Goal: Communication & Community: Answer question/provide support

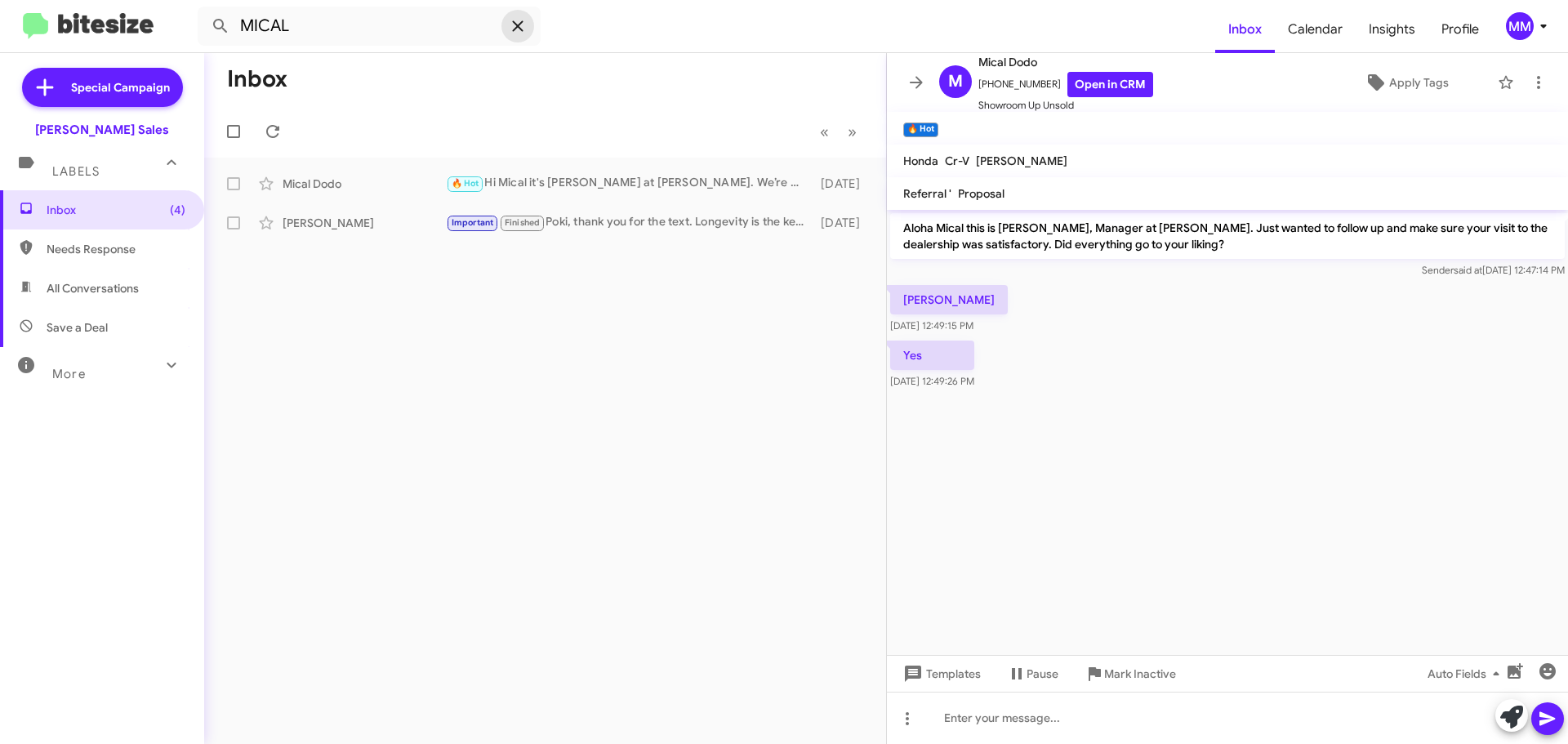
click at [520, 33] on icon at bounding box center [518, 27] width 20 height 20
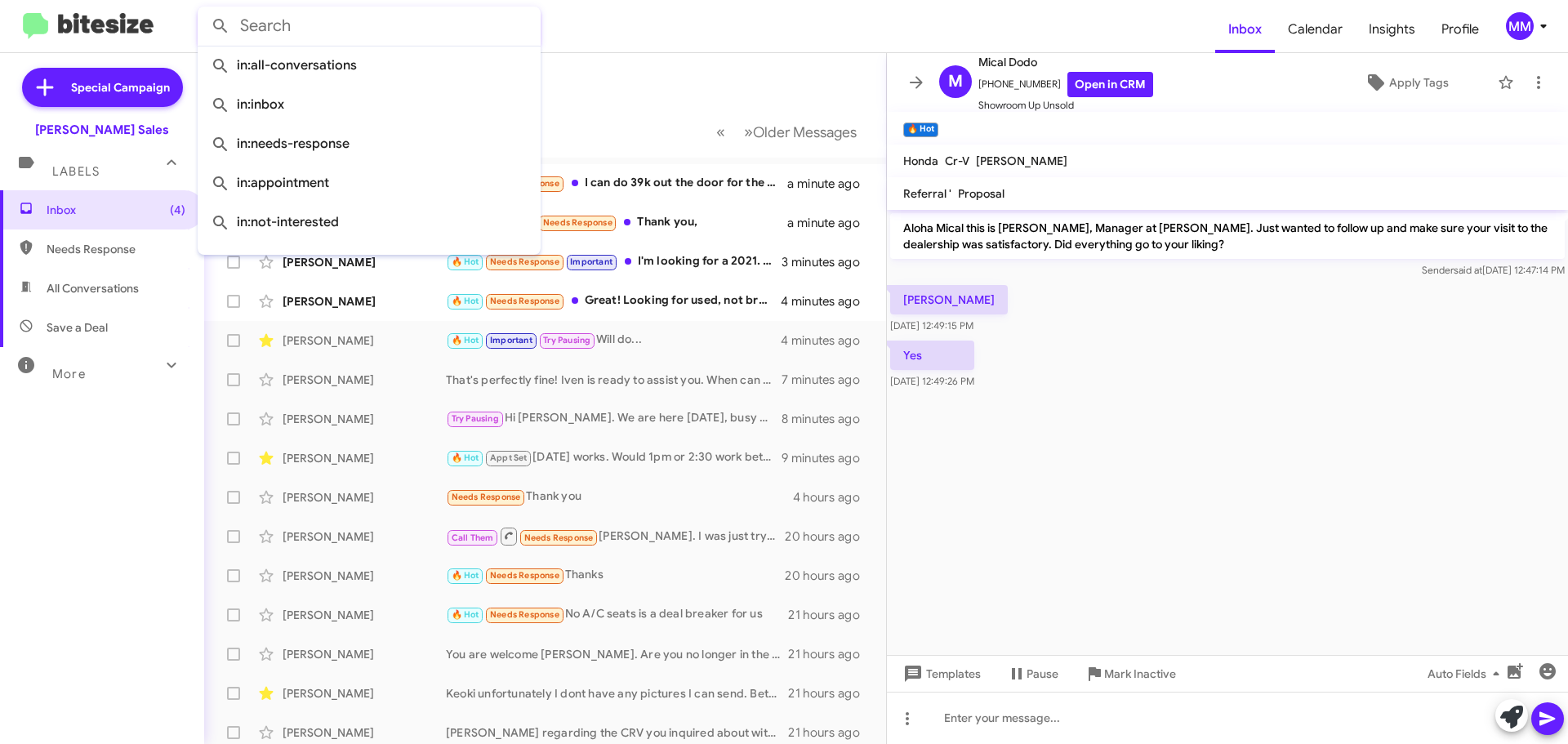
click at [655, 83] on mat-toolbar-row "Inbox" at bounding box center [545, 79] width 682 height 52
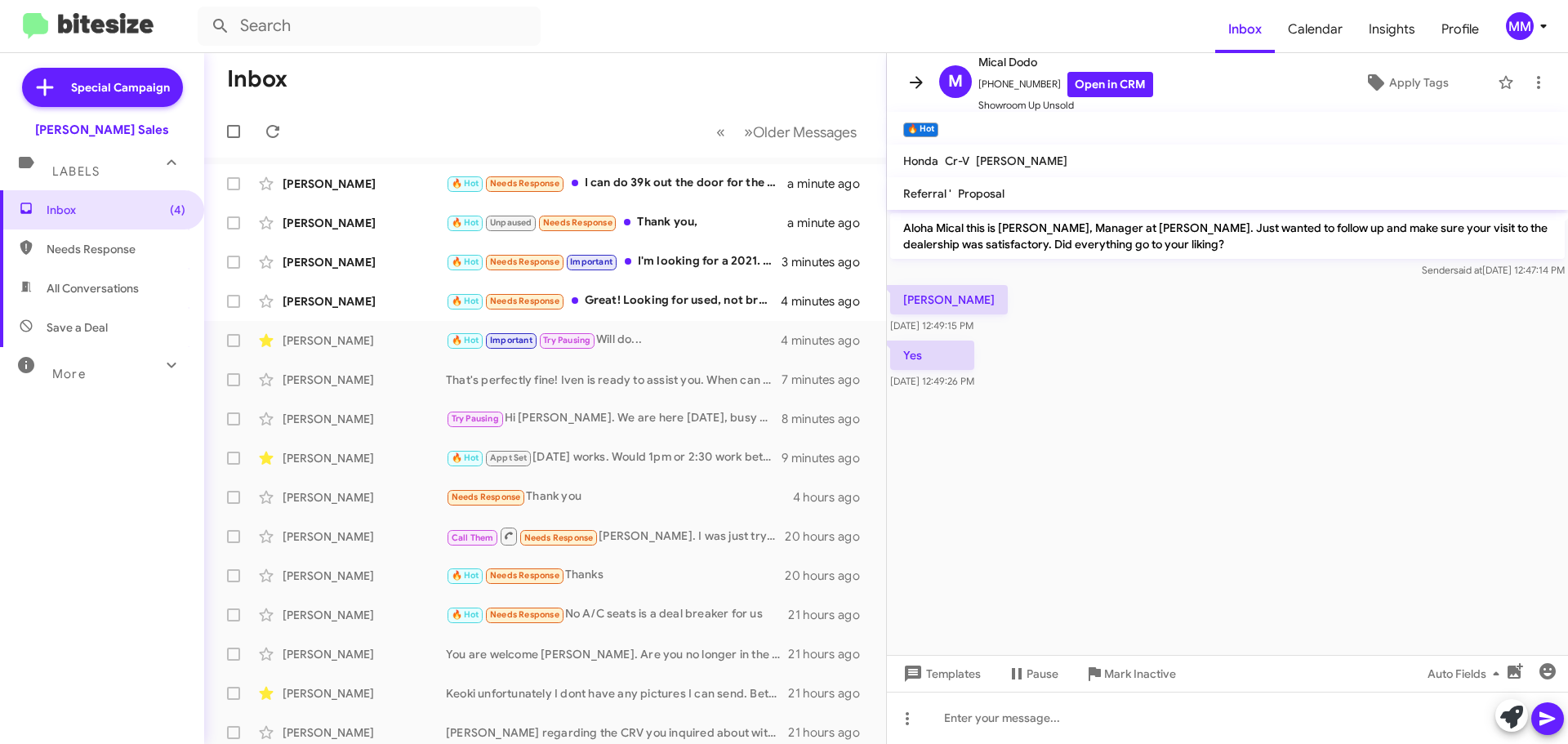
click at [919, 84] on icon at bounding box center [916, 83] width 20 height 20
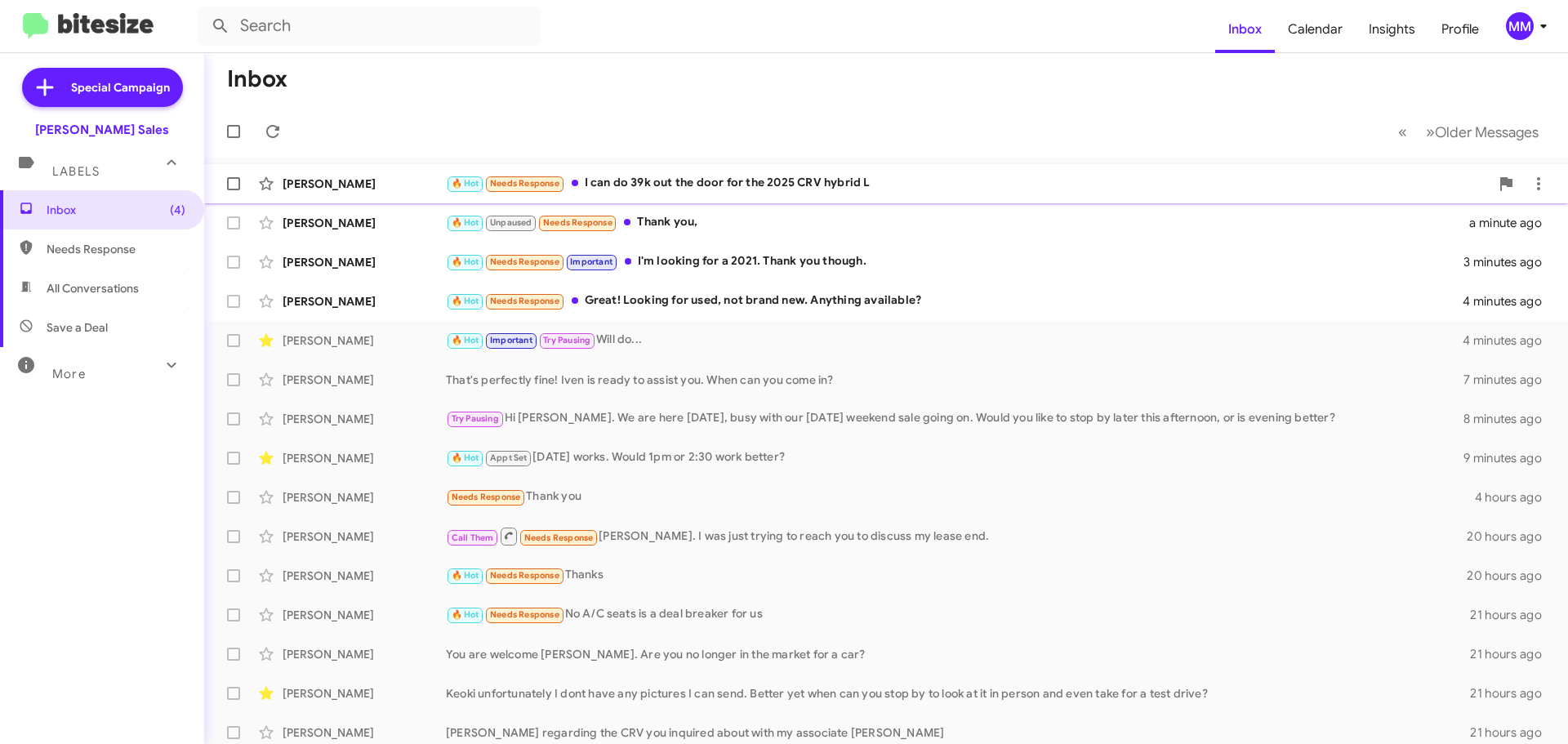
click at [712, 180] on div "🔥 Hot Needs Response I can do 39k out the door for the 2025 CRV hybrid L" at bounding box center [968, 183] width 1044 height 19
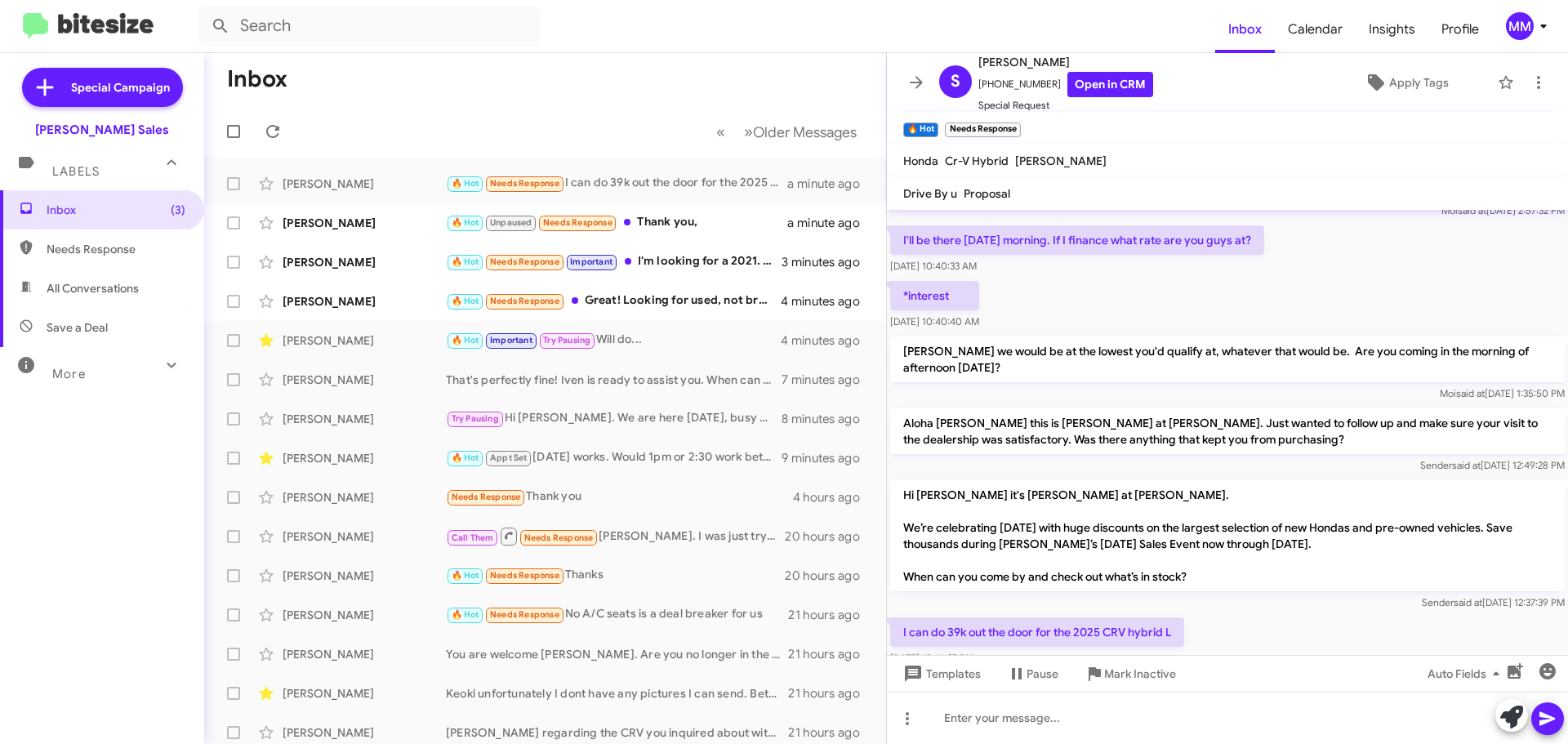
scroll to position [537, 0]
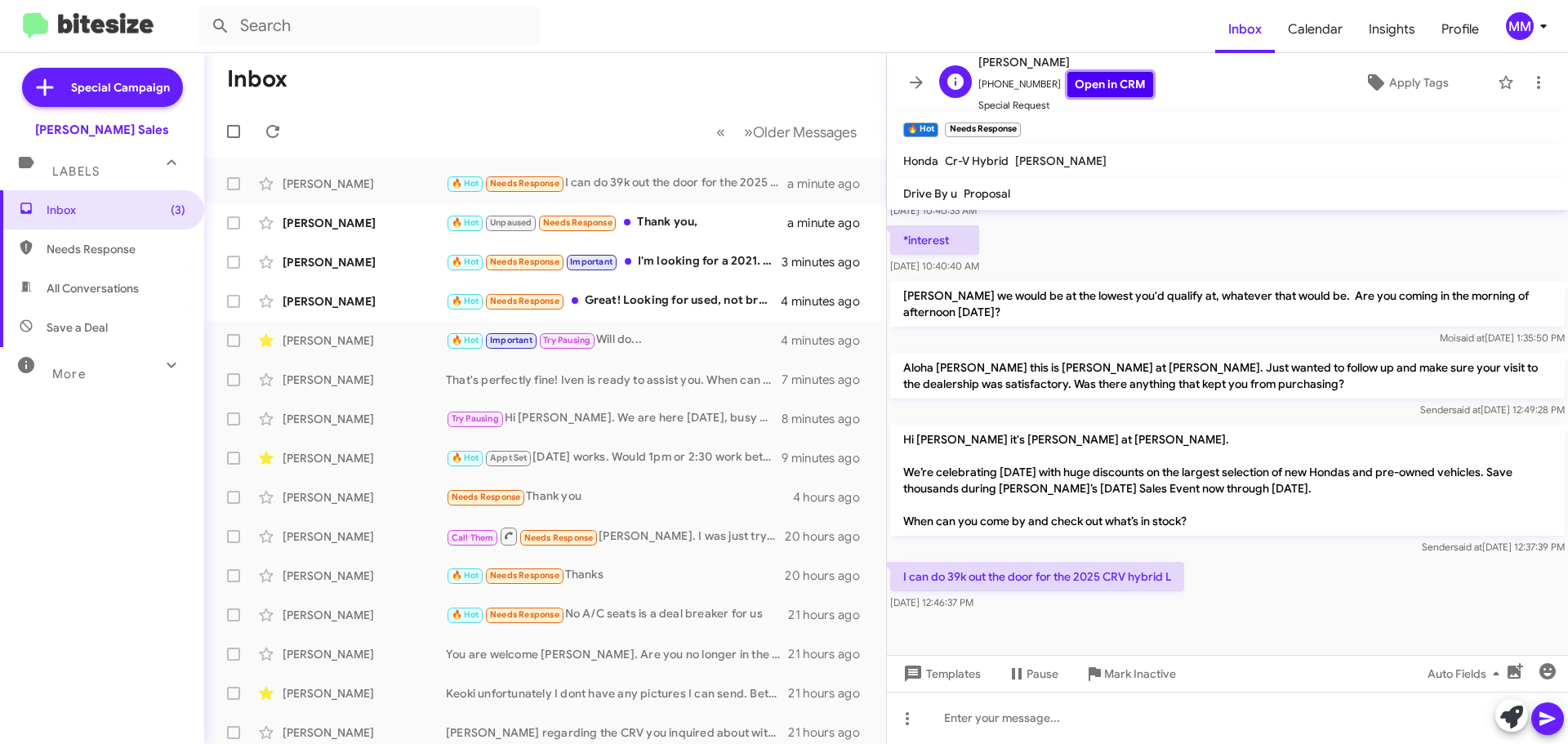
click at [1090, 83] on link "Open in CRM" at bounding box center [1109, 85] width 85 height 26
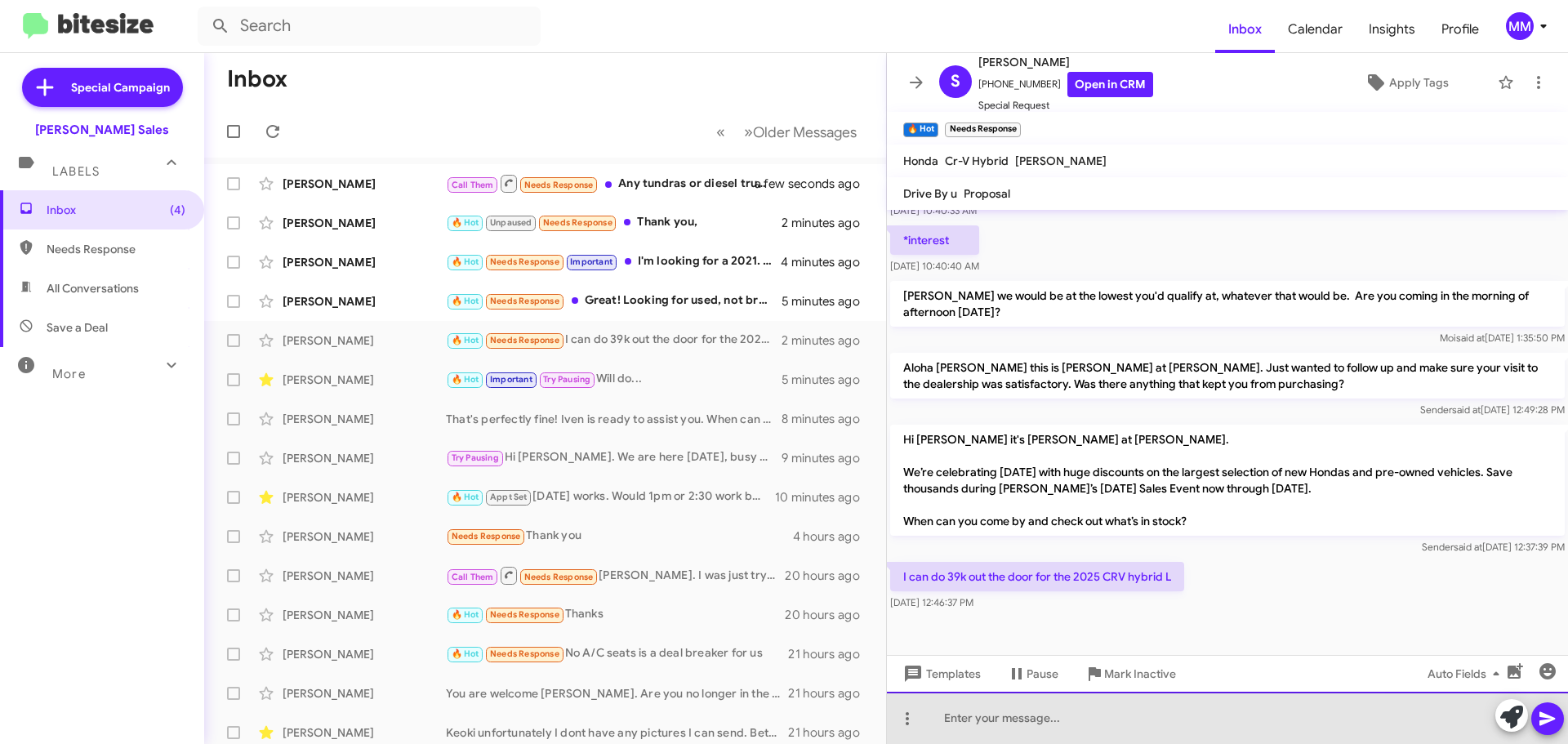
click at [957, 715] on div at bounding box center [1228, 717] width 682 height 52
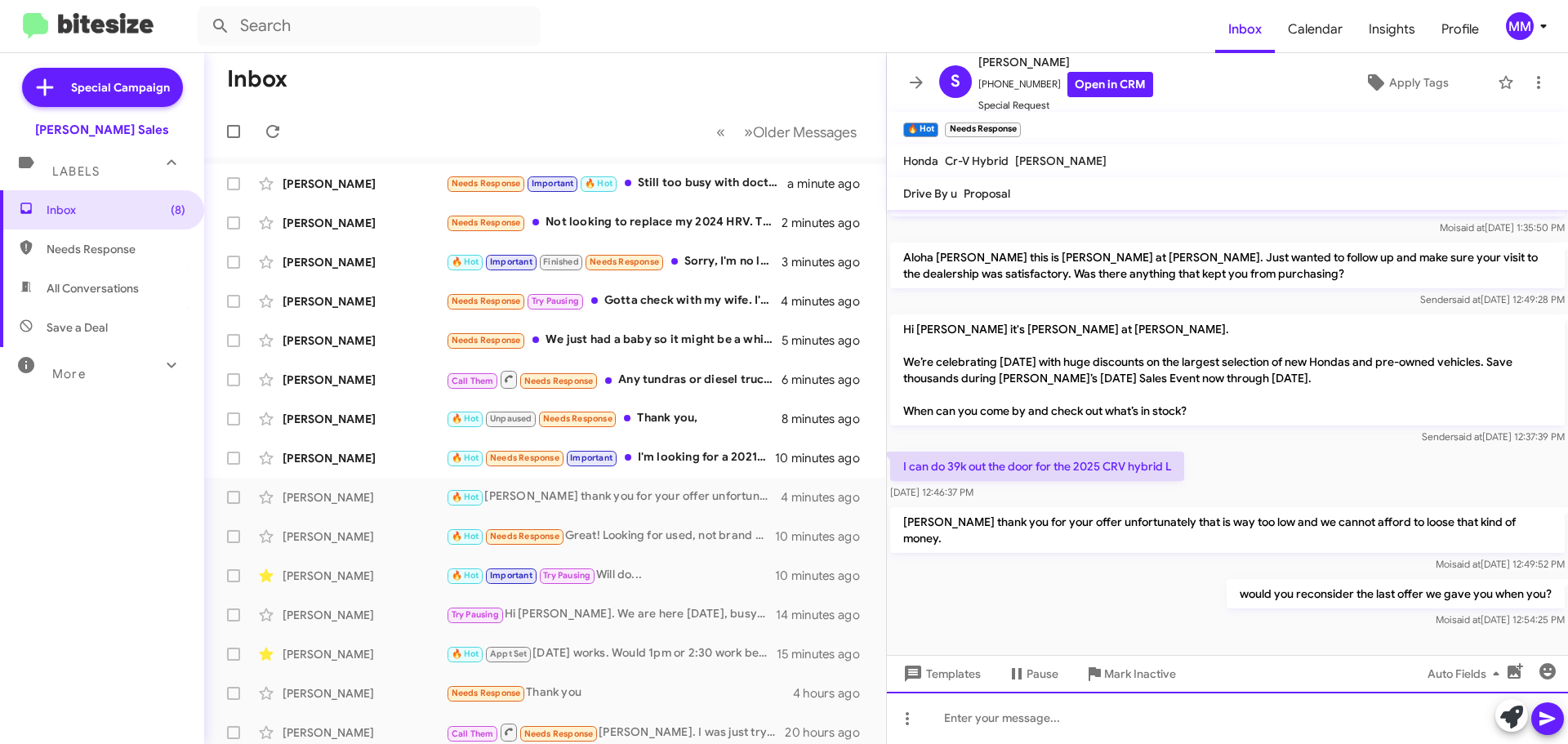
scroll to position [656, 0]
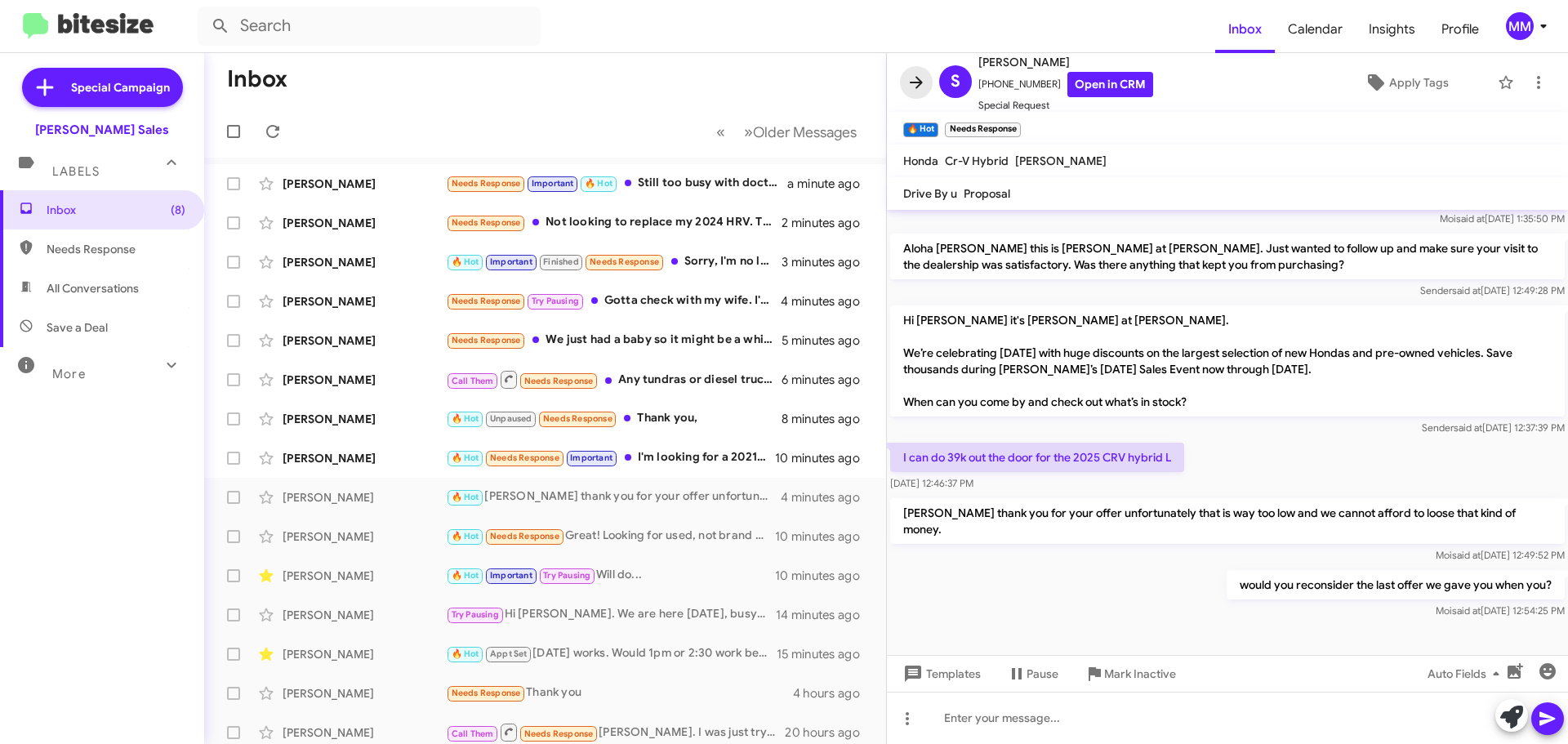
click at [918, 80] on icon at bounding box center [916, 83] width 20 height 20
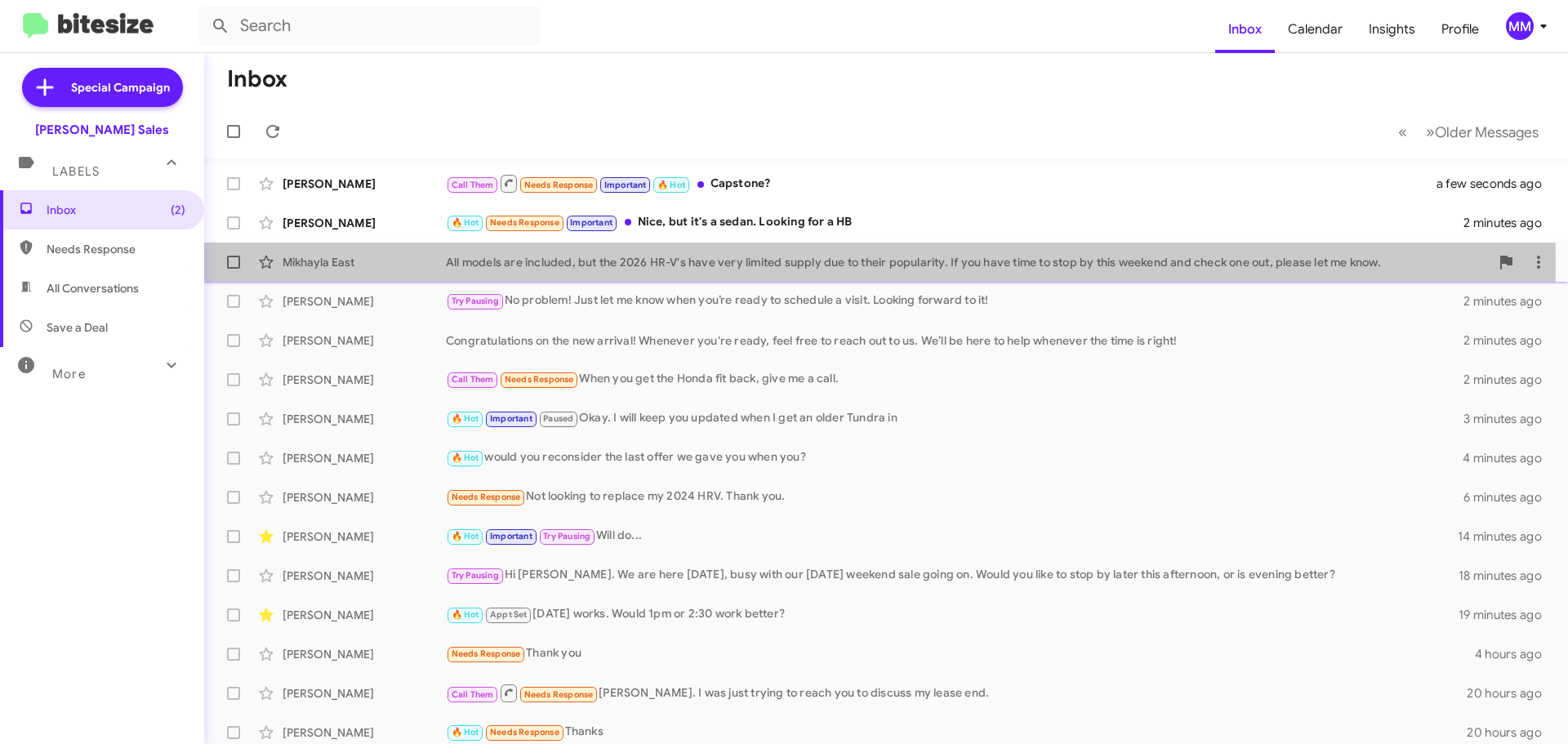
click at [514, 265] on div "All models are included, but the 2026 HR-V's have very limited supply due to th…" at bounding box center [968, 262] width 1044 height 17
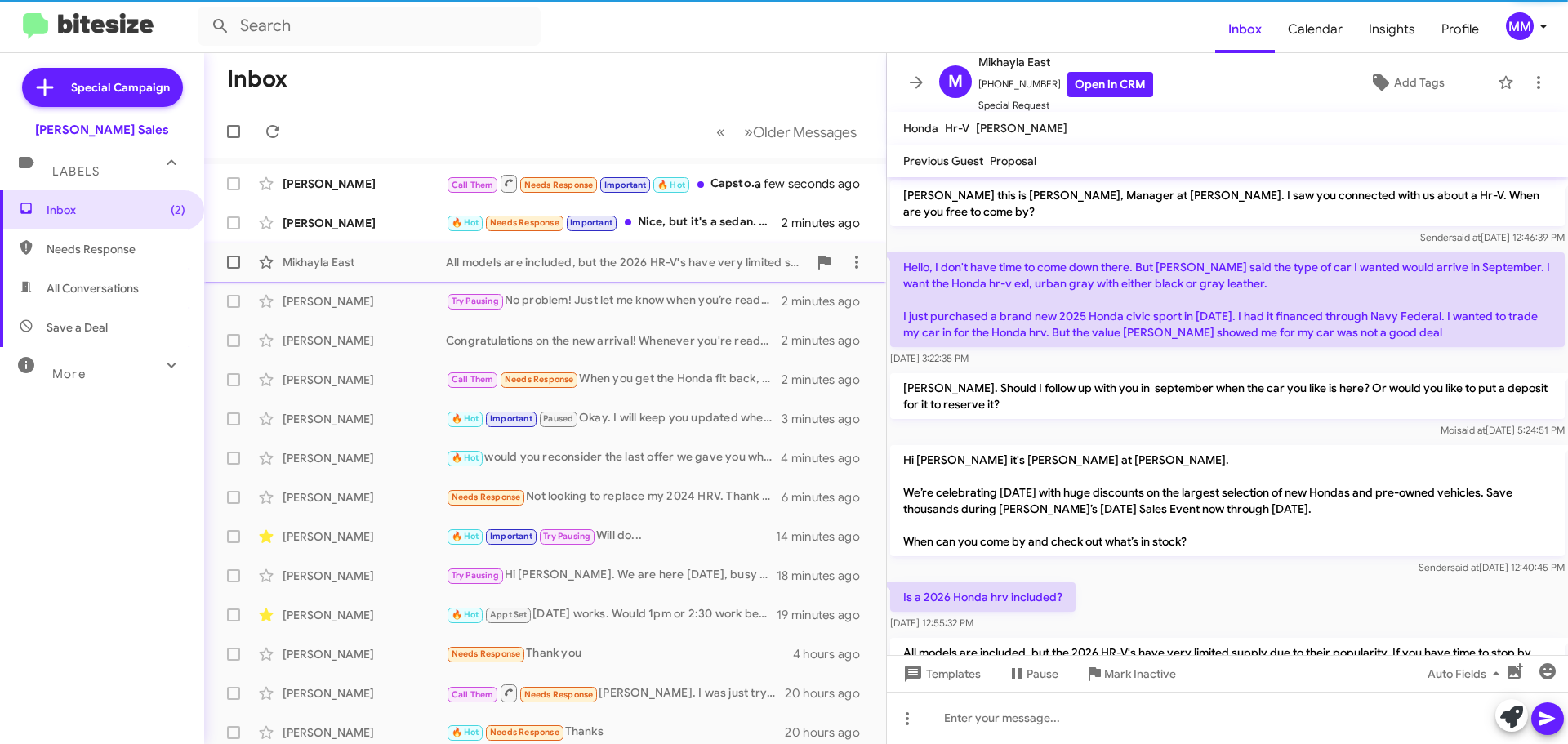
scroll to position [76, 0]
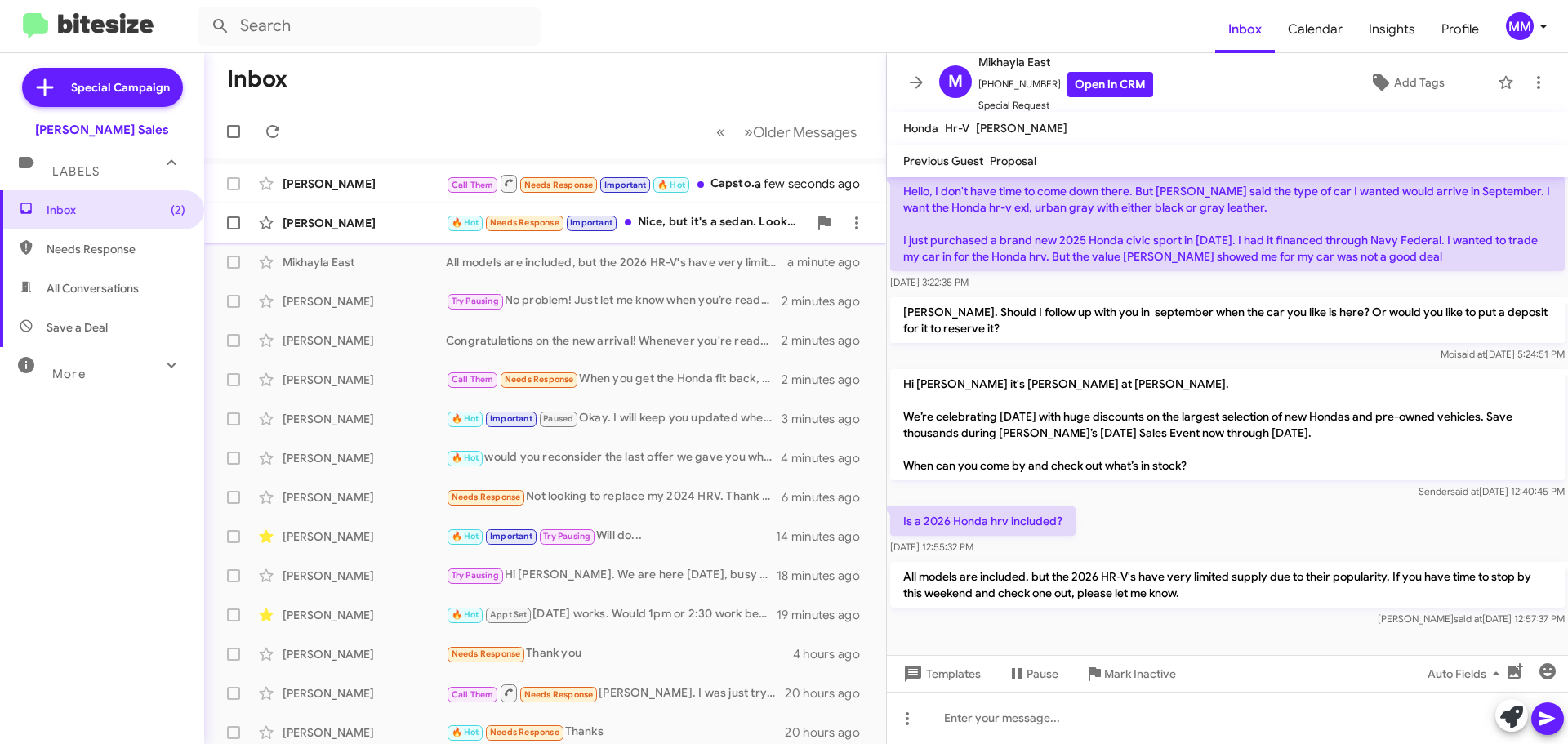
click at [664, 226] on div "🔥 Hot Needs Response Important Nice, but it's a sedan. Looking for a HB" at bounding box center [627, 222] width 362 height 19
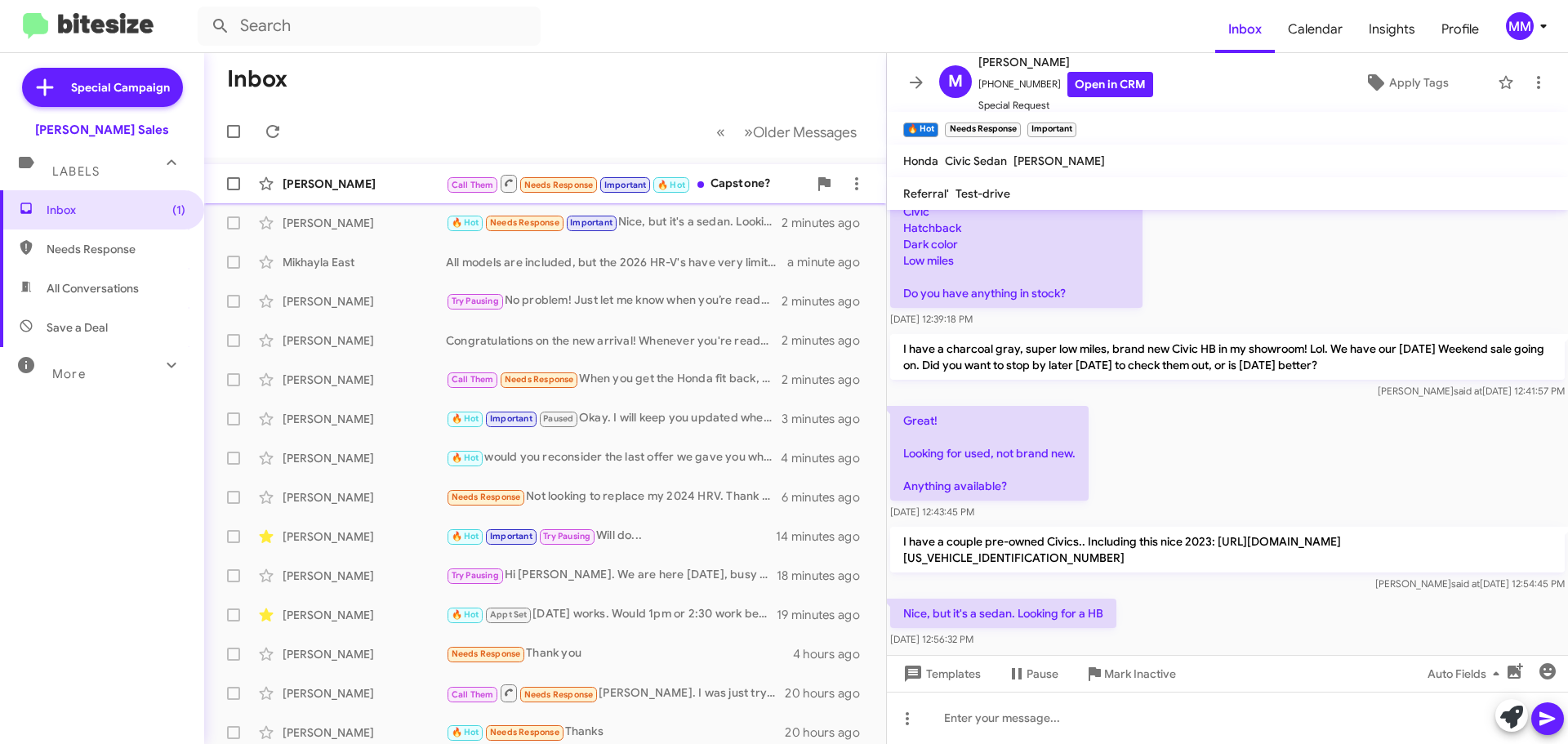
click at [361, 184] on div "[PERSON_NAME]" at bounding box center [364, 184] width 163 height 17
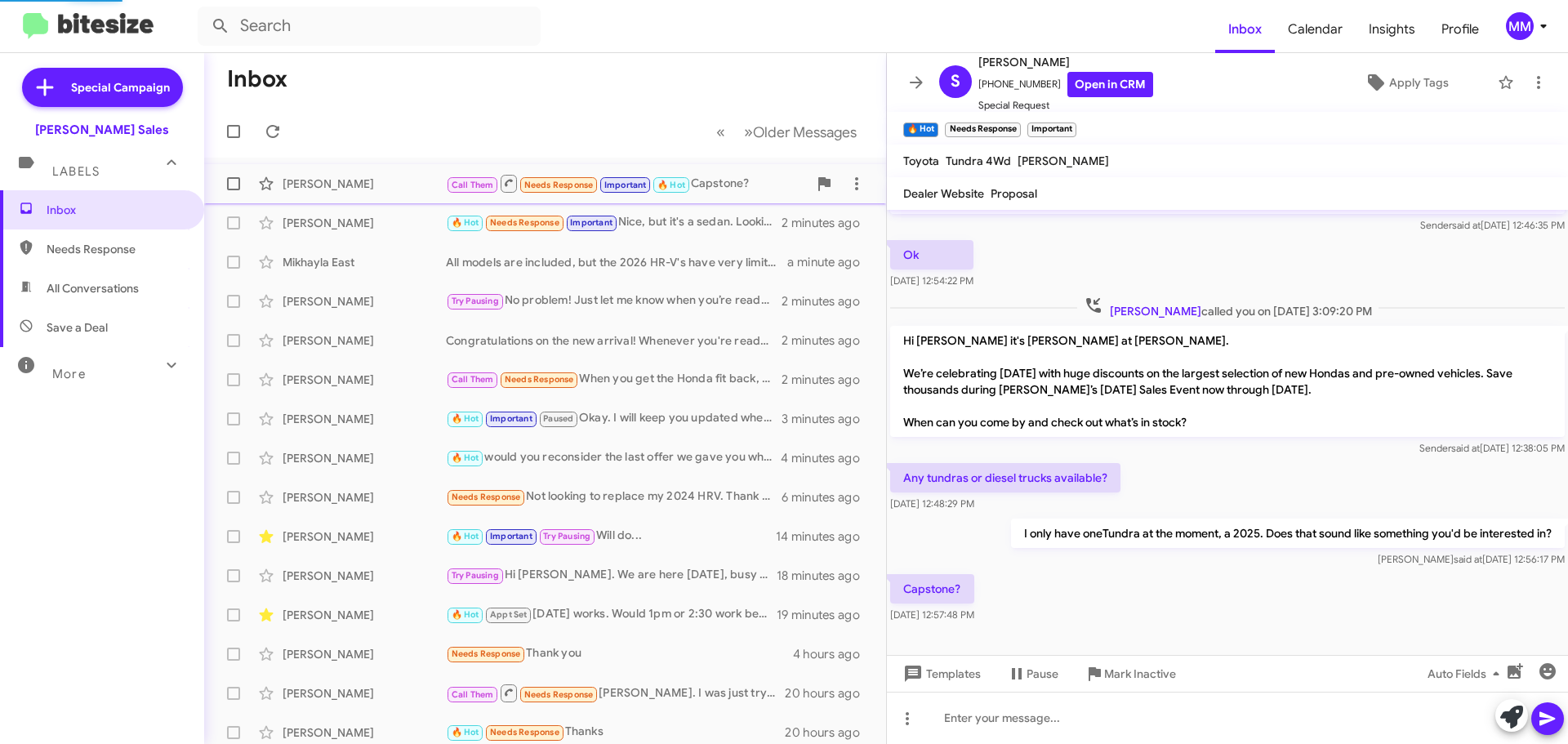
scroll to position [45, 0]
click at [352, 299] on div "[PERSON_NAME]" at bounding box center [364, 302] width 163 height 17
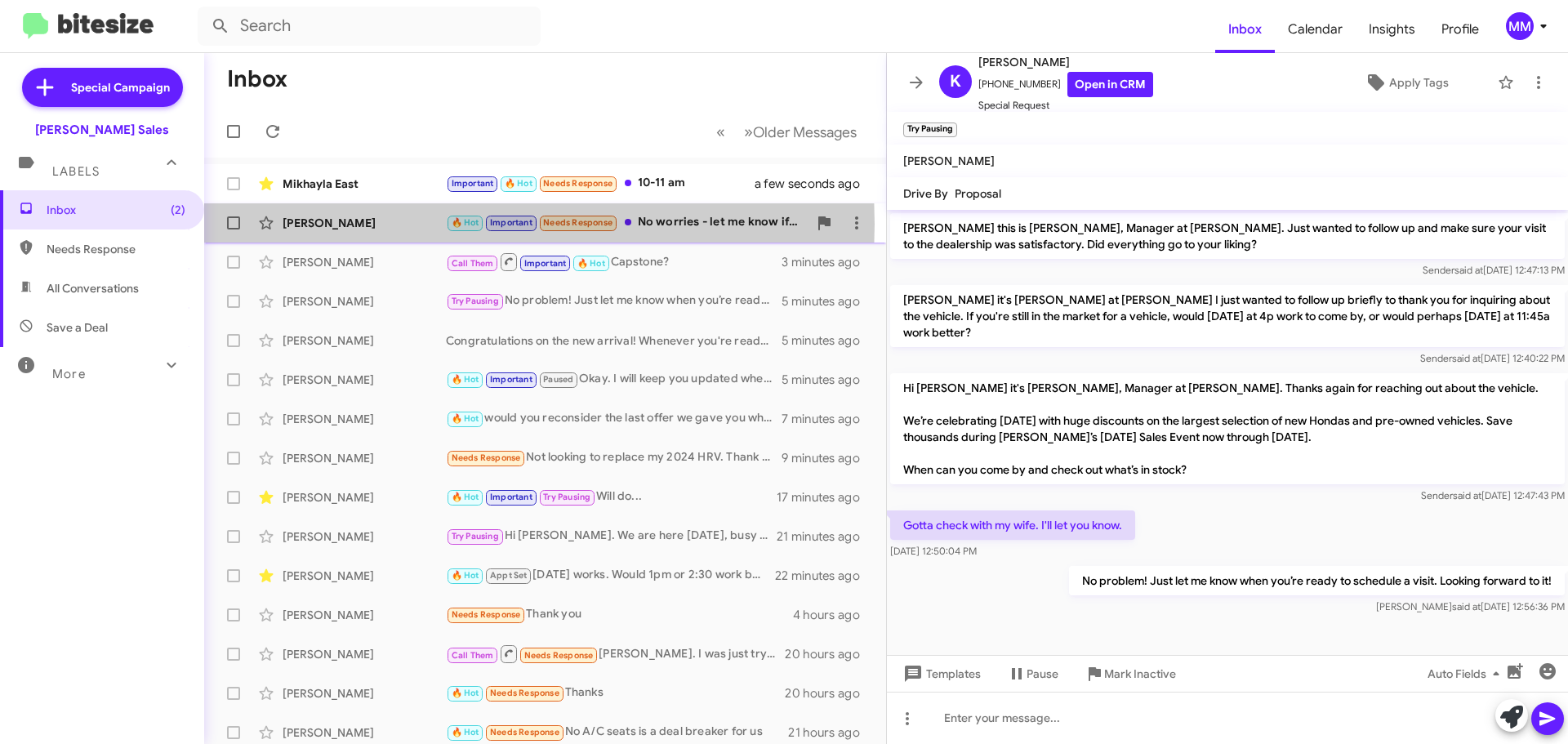
click at [376, 224] on div "[PERSON_NAME]" at bounding box center [364, 223] width 163 height 17
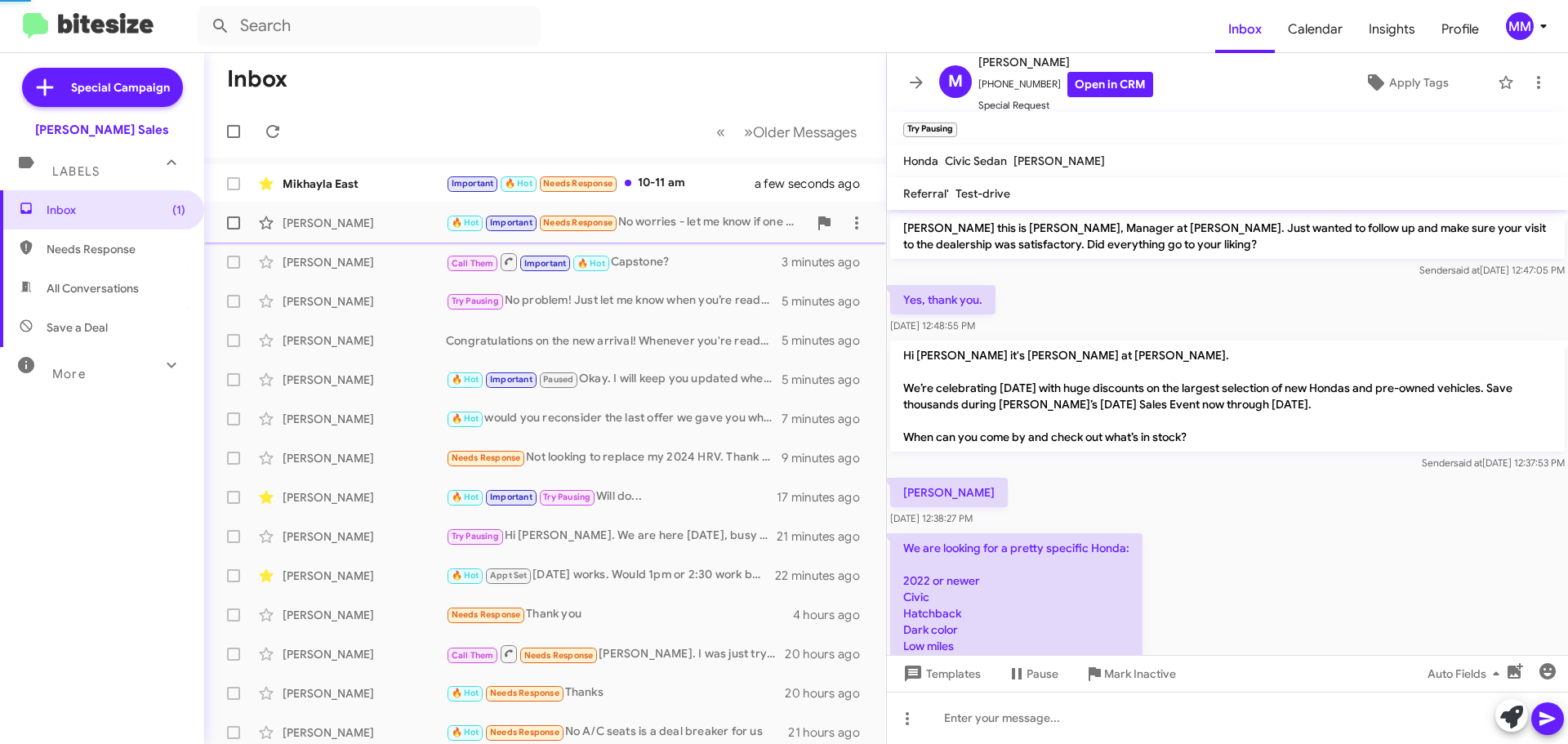
scroll to position [554, 0]
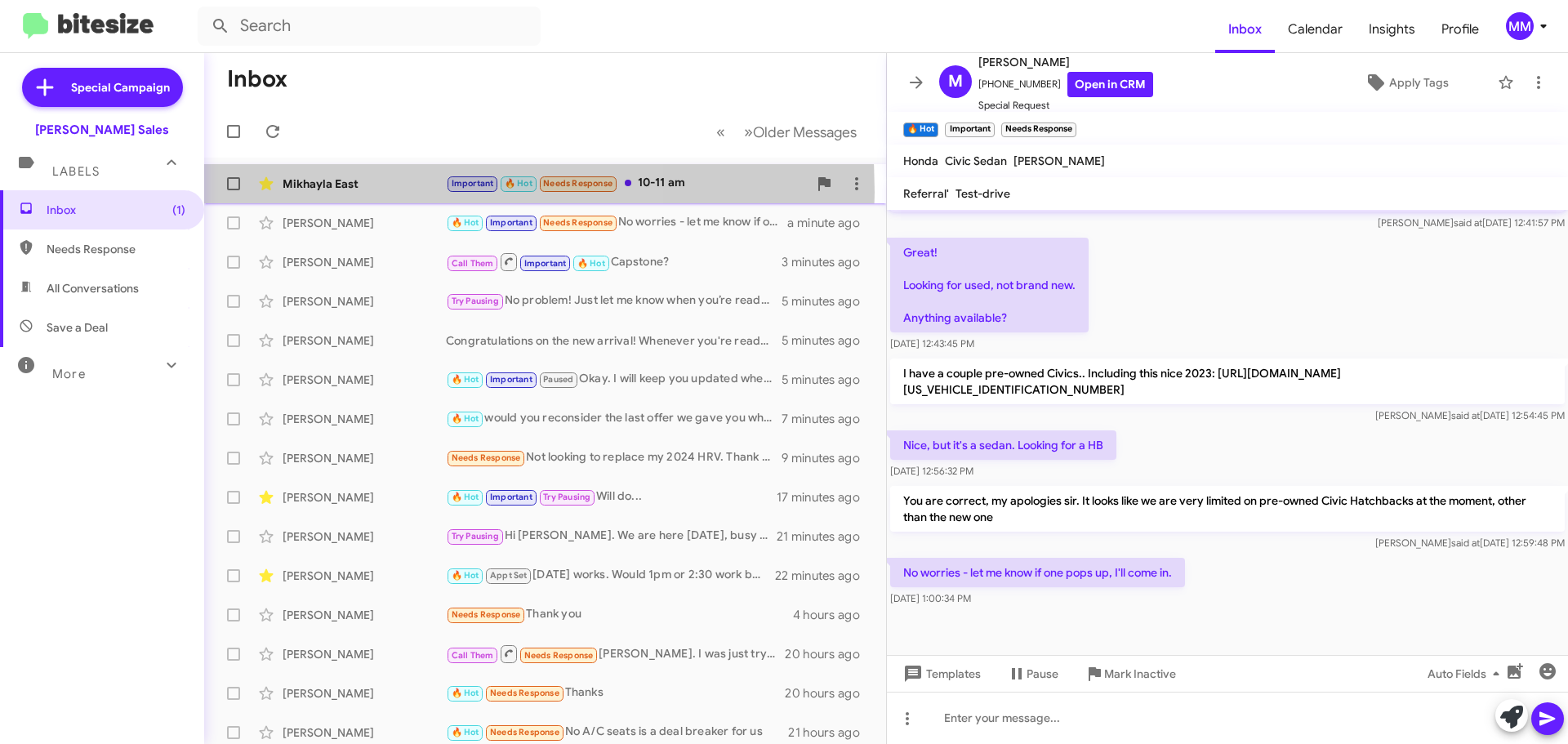
click at [354, 192] on div "Mikhayla East Important 🔥 Hot Needs Response 10-11 am a few seconds ago" at bounding box center [545, 183] width 656 height 32
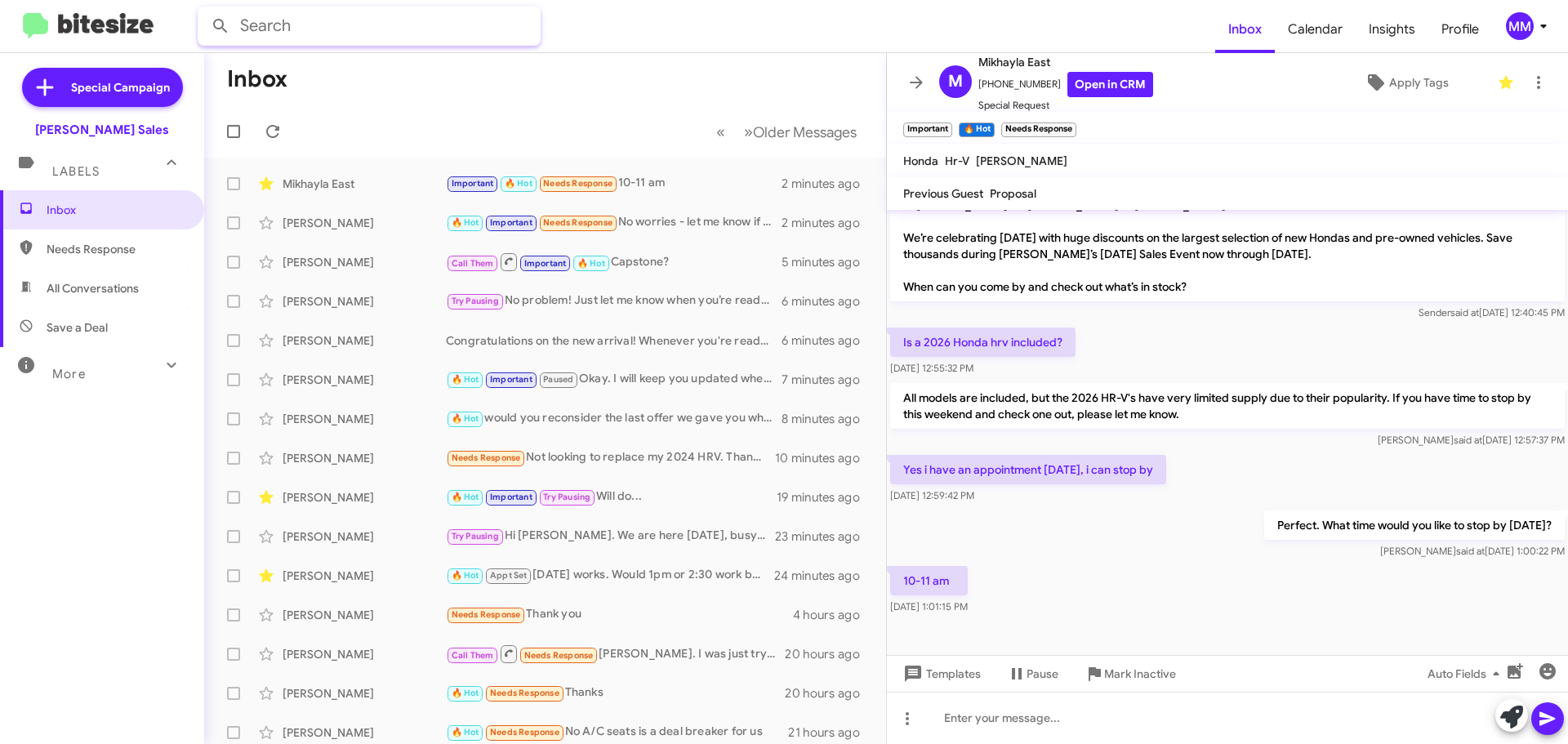
click at [284, 27] on input "text" at bounding box center [369, 26] width 343 height 39
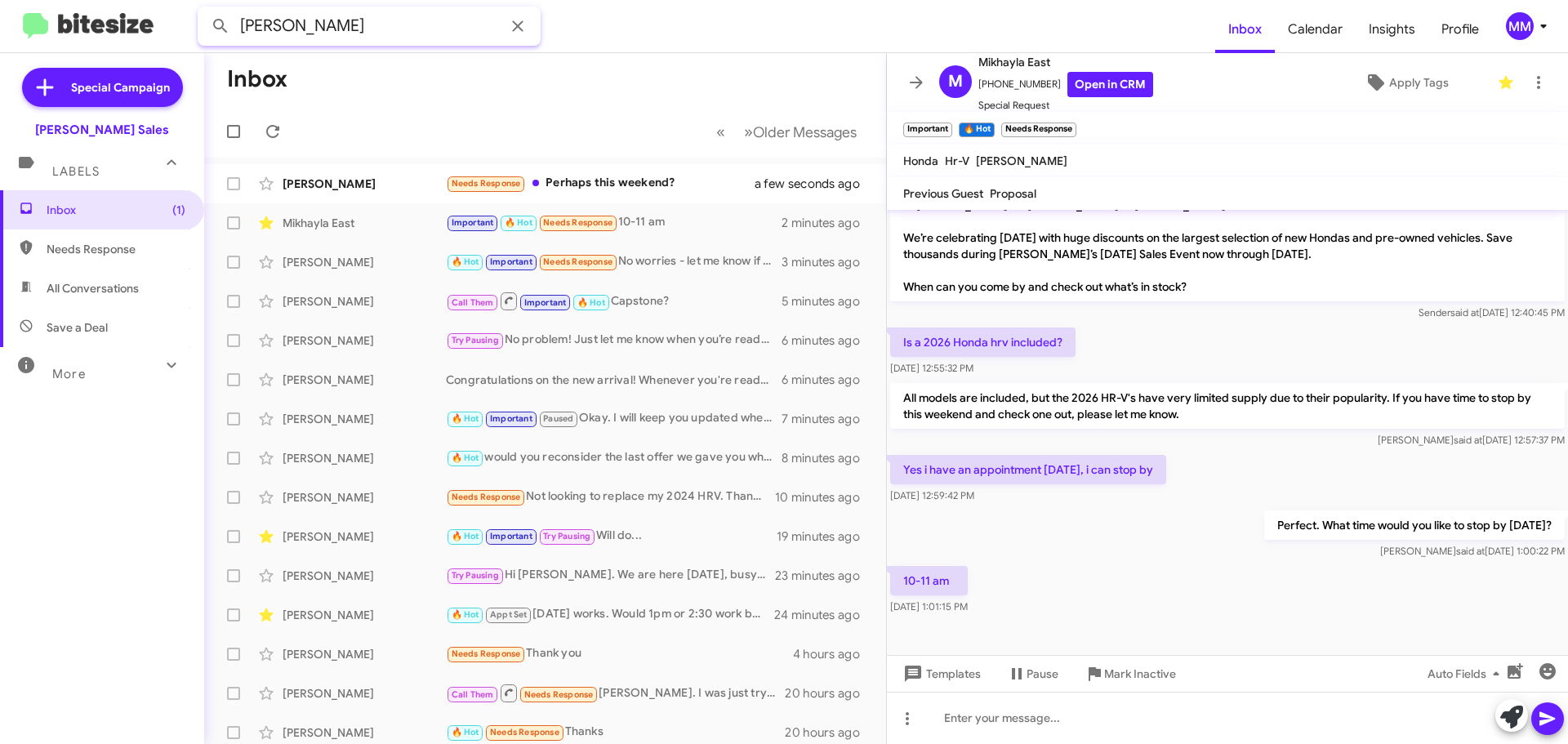
type input "[PERSON_NAME]"
click at [204, 10] on button at bounding box center [220, 26] width 32 height 32
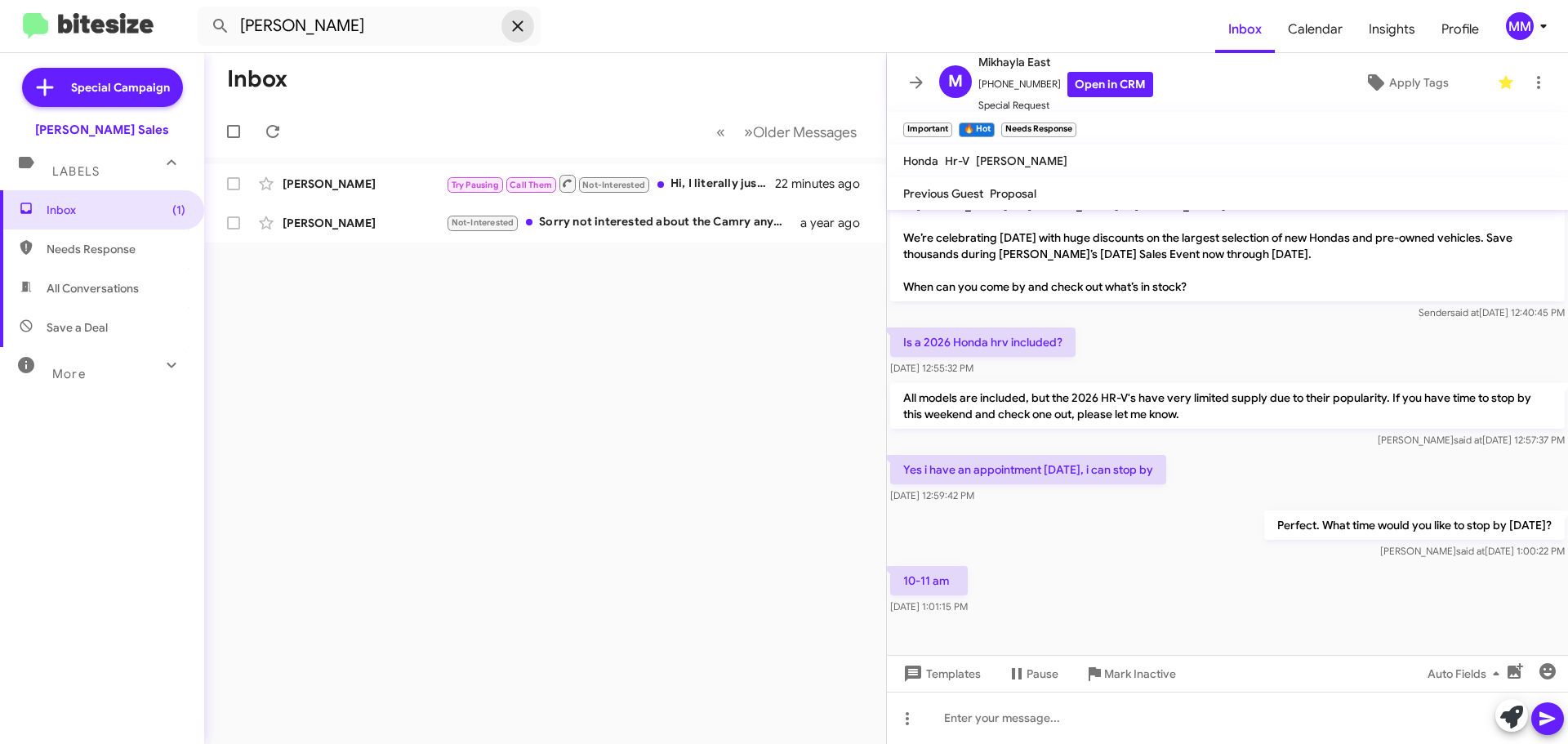
click at [518, 27] on icon at bounding box center [518, 27] width 20 height 20
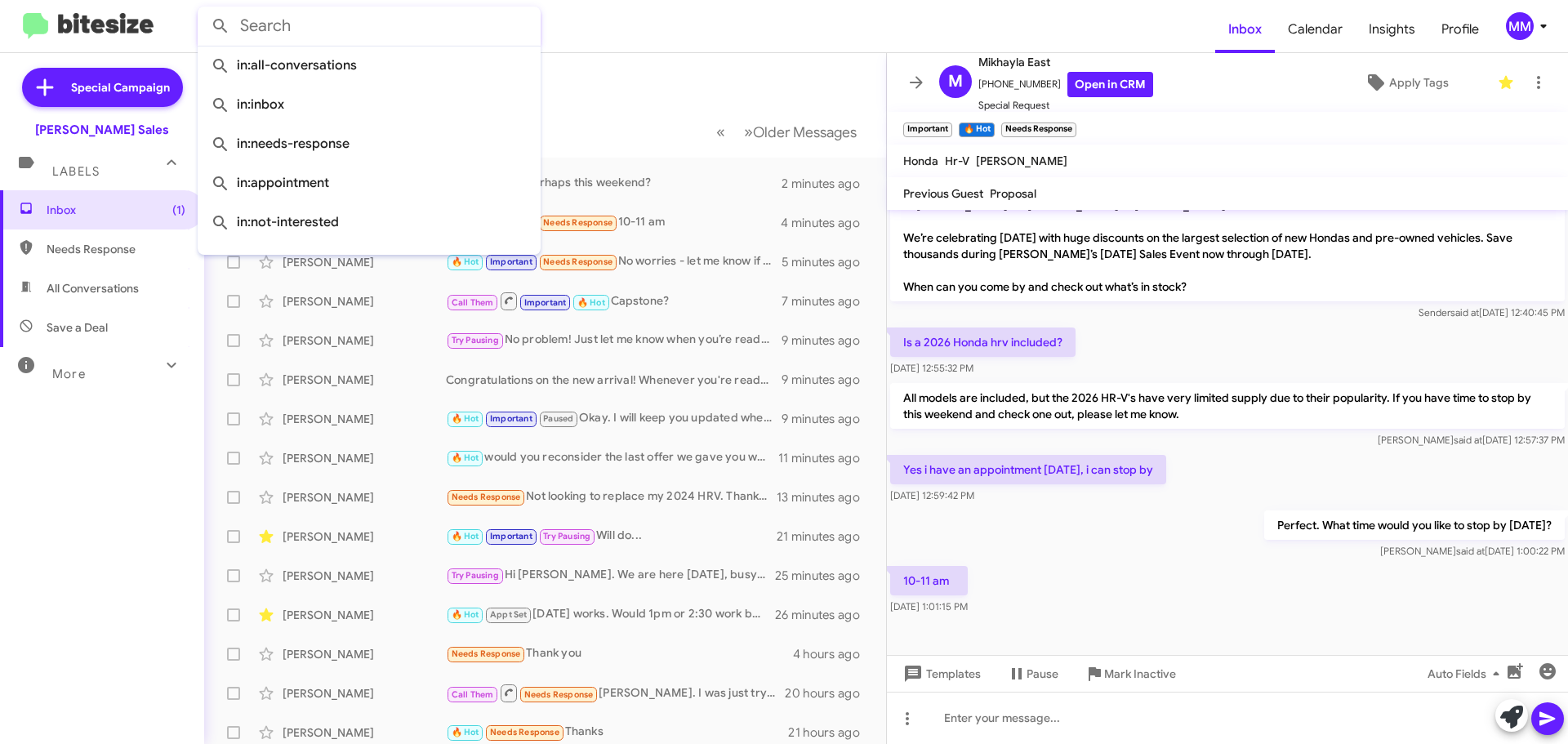
click at [1153, 155] on mat-toolbar "Honda Hr-V [PERSON_NAME]" at bounding box center [1228, 160] width 682 height 32
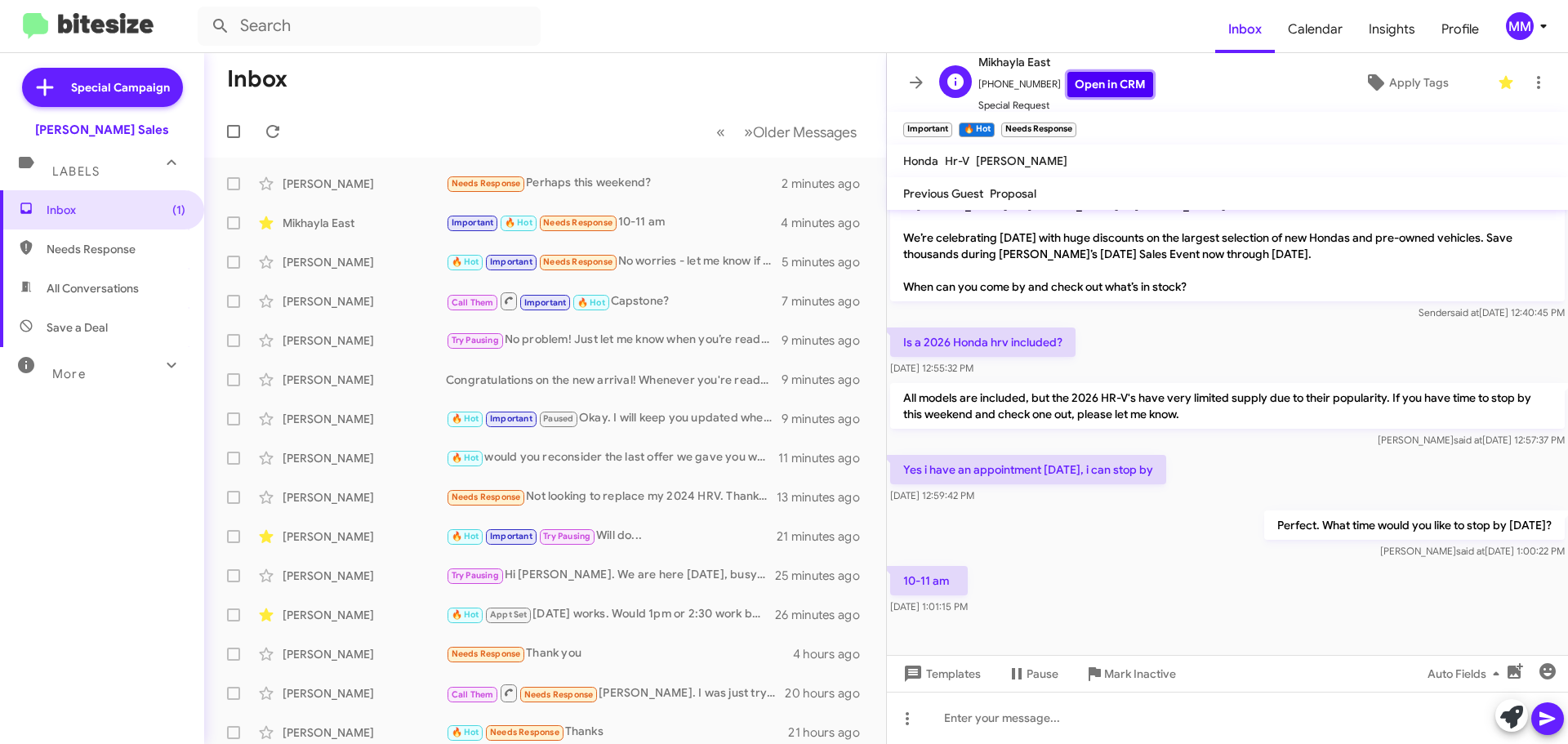
click at [1094, 82] on link "Open in CRM" at bounding box center [1109, 85] width 85 height 26
click at [307, 31] on input "text" at bounding box center [369, 26] width 343 height 39
click at [204, 10] on button at bounding box center [220, 26] width 32 height 32
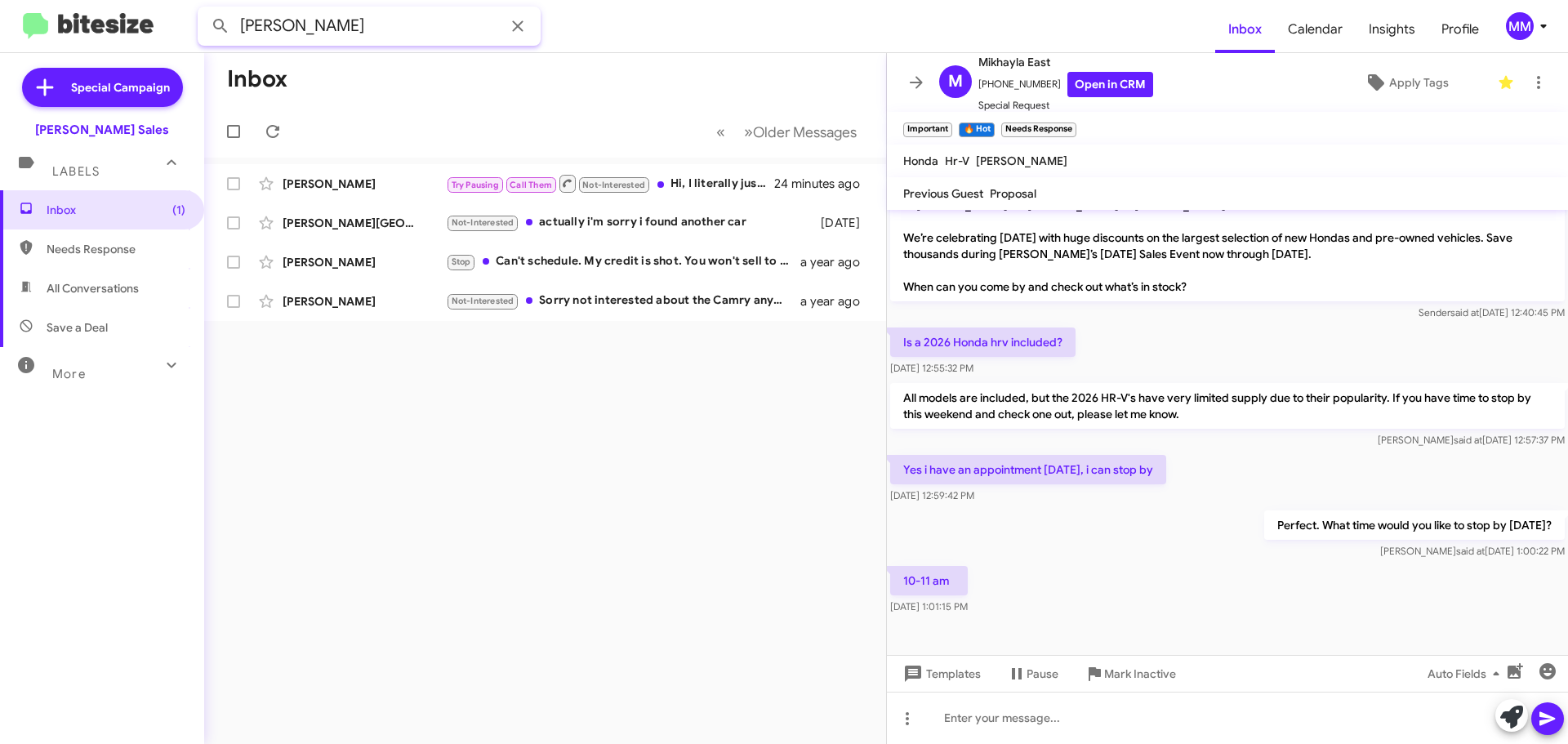
drag, startPoint x: 286, startPoint y: 22, endPoint x: 184, endPoint y: 8, distance: 103.0
click at [183, 9] on mat-toolbar "[PERSON_NAME] Inbox Calendar Insights Profile MM" at bounding box center [784, 26] width 1568 height 52
type input "[PERSON_NAME]"
click at [204, 10] on button at bounding box center [220, 26] width 32 height 32
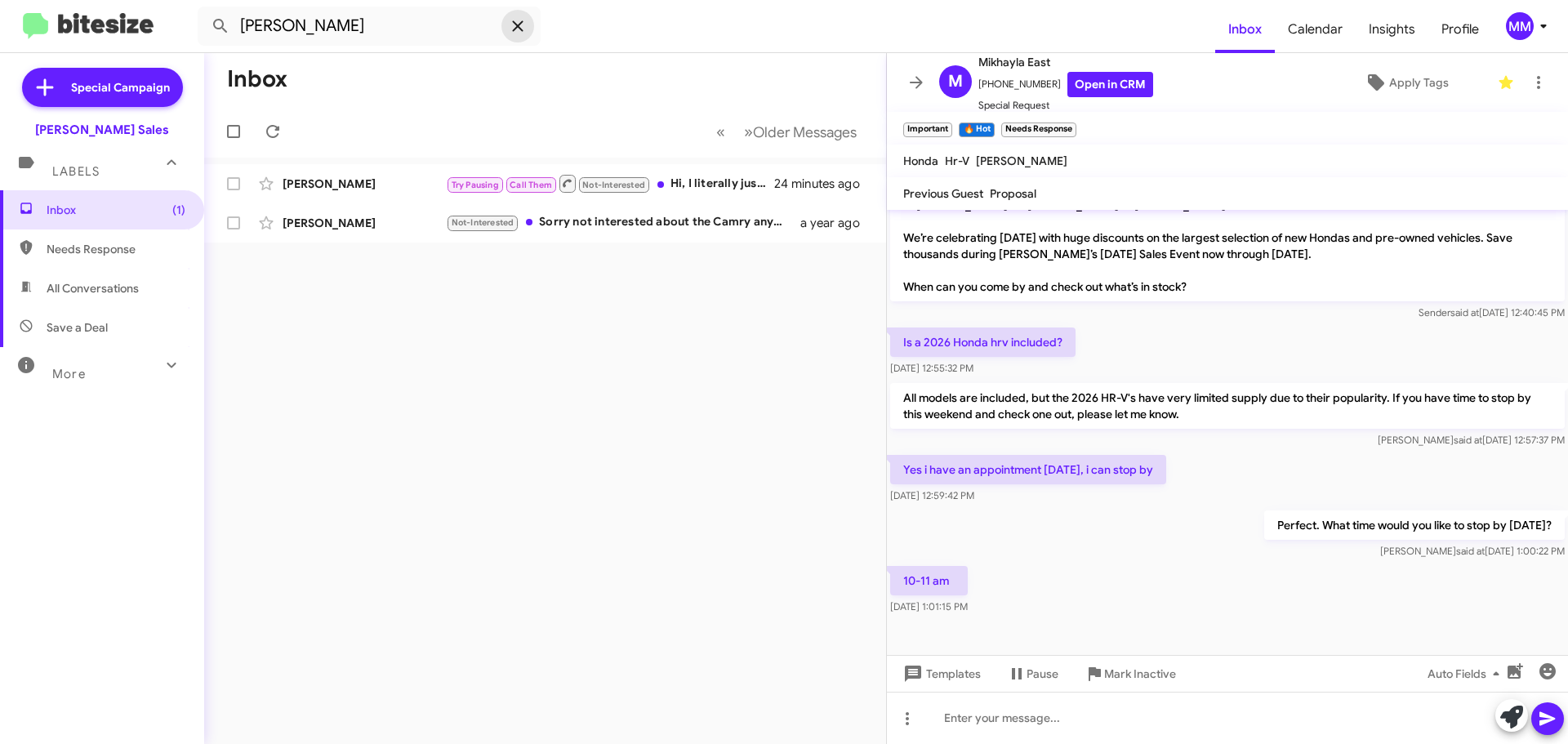
click at [522, 27] on icon at bounding box center [518, 27] width 20 height 20
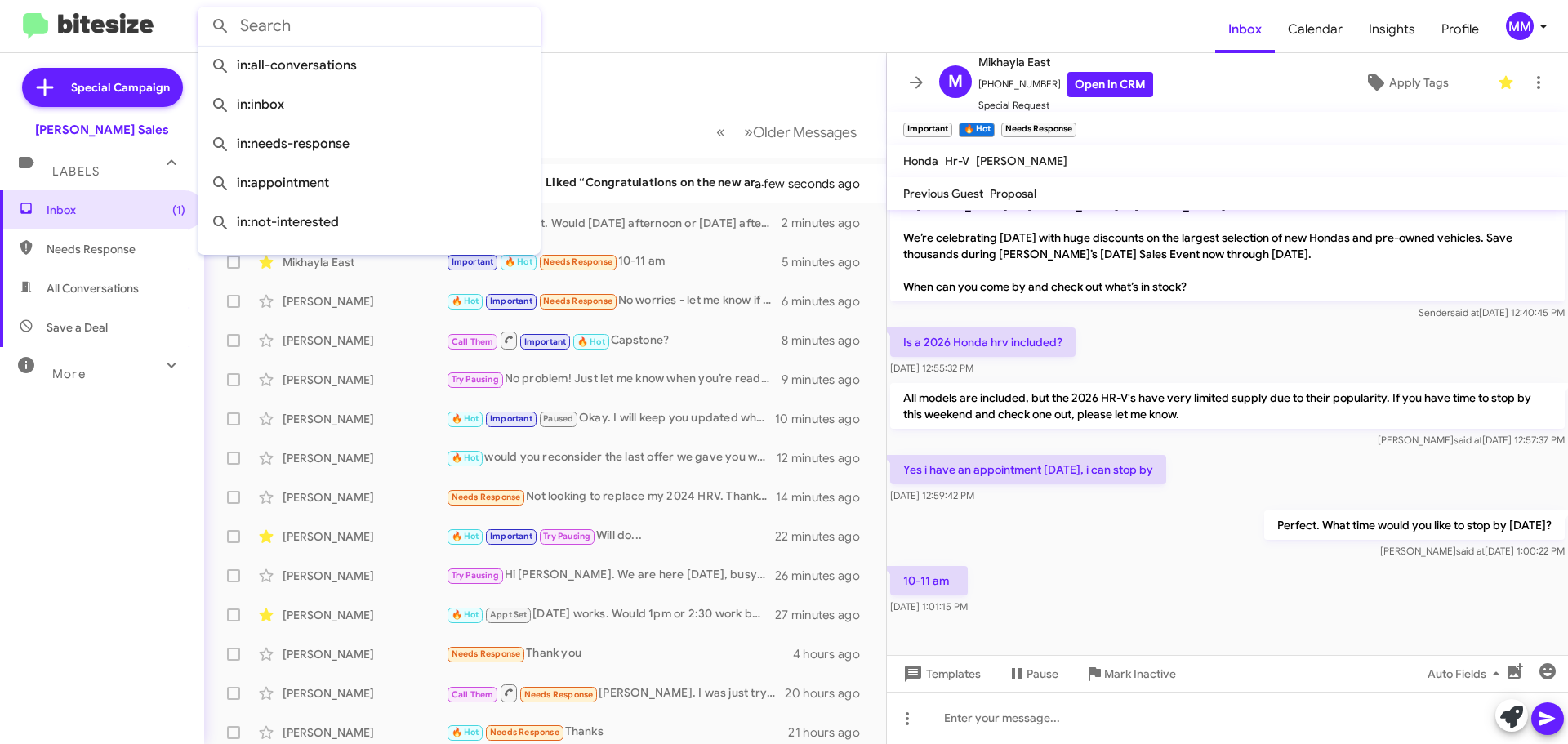
click at [662, 12] on form at bounding box center [706, 26] width 1017 height 39
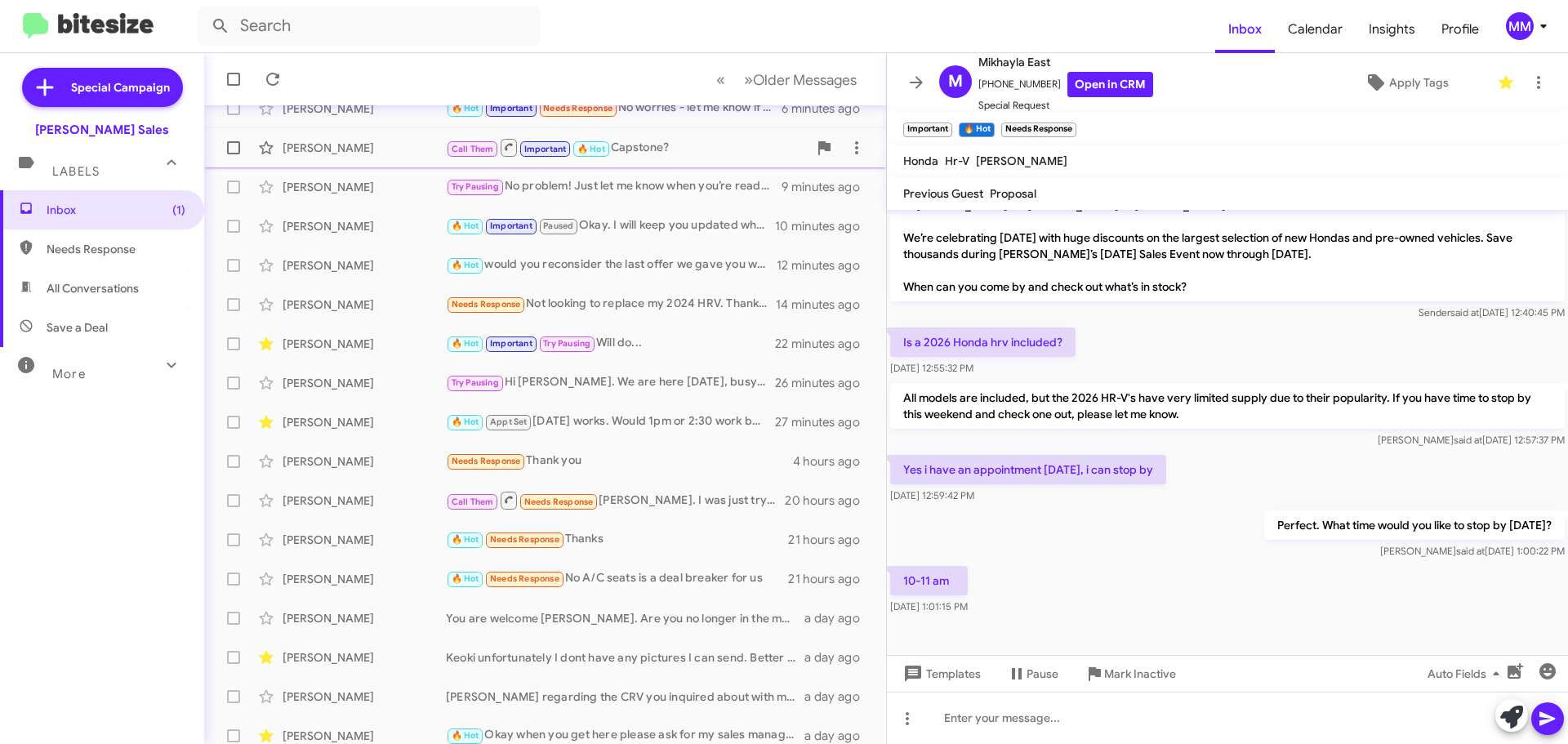
scroll to position [204, 0]
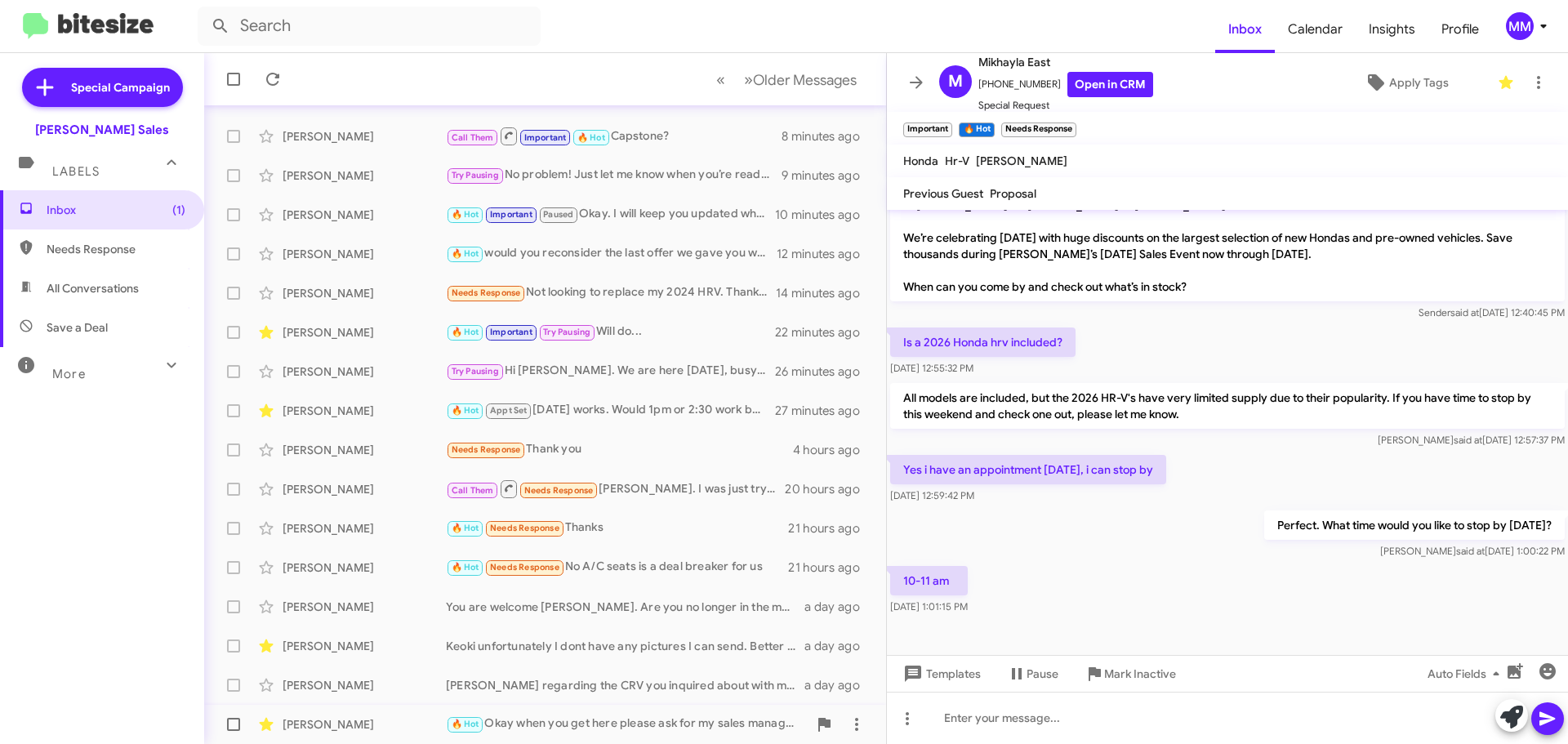
click at [376, 727] on div "[PERSON_NAME]" at bounding box center [364, 725] width 163 height 17
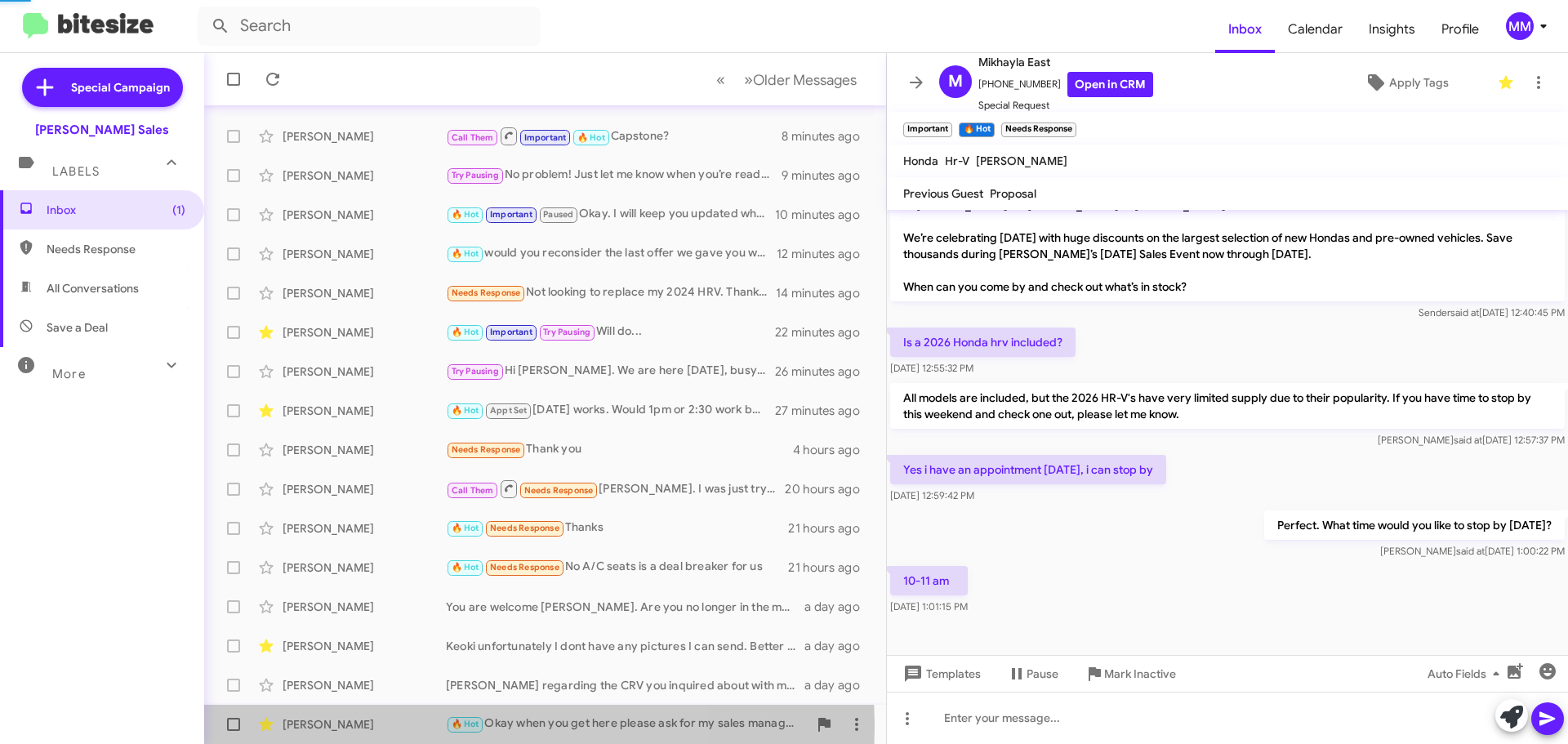
scroll to position [140, 0]
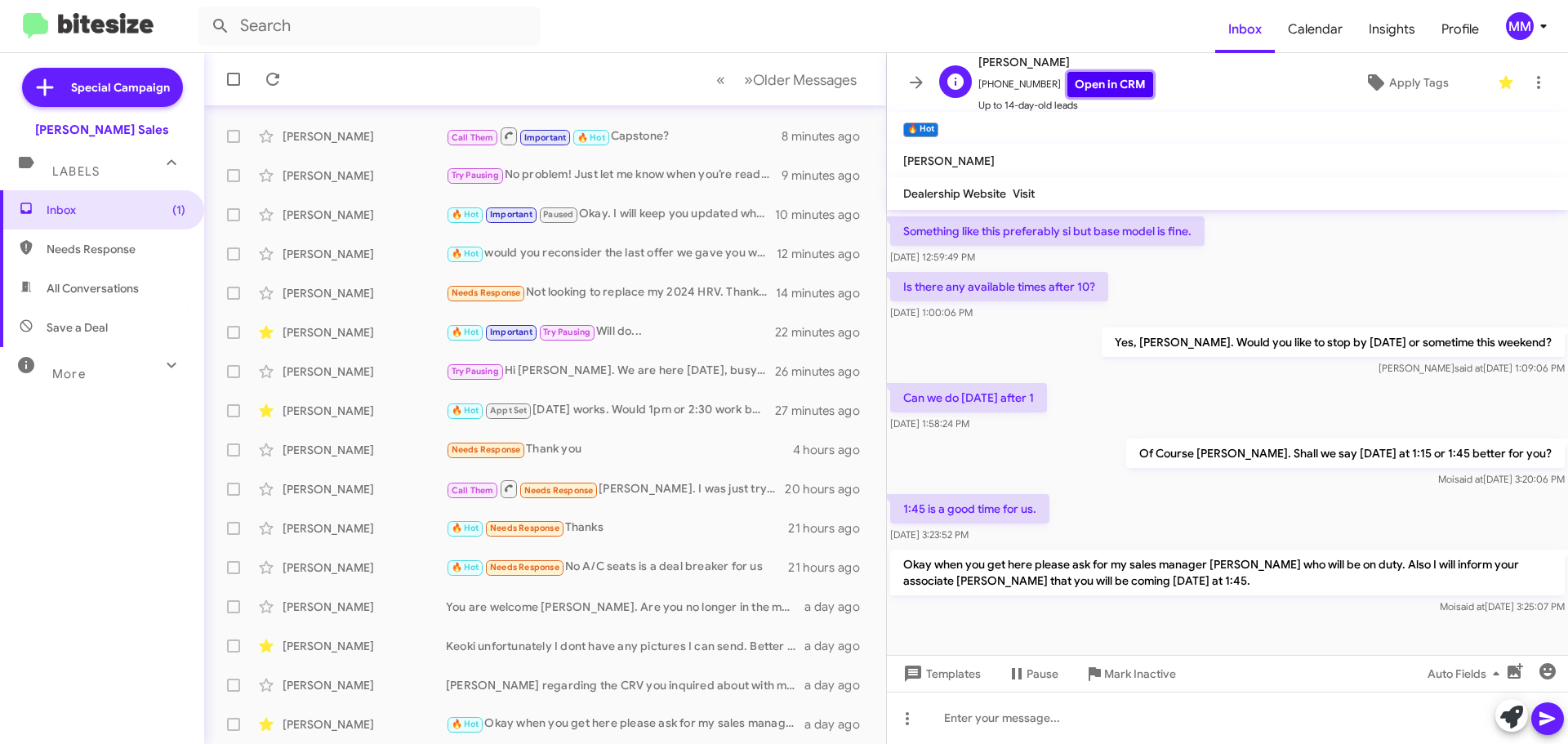
click at [1085, 85] on link "Open in CRM" at bounding box center [1109, 85] width 85 height 26
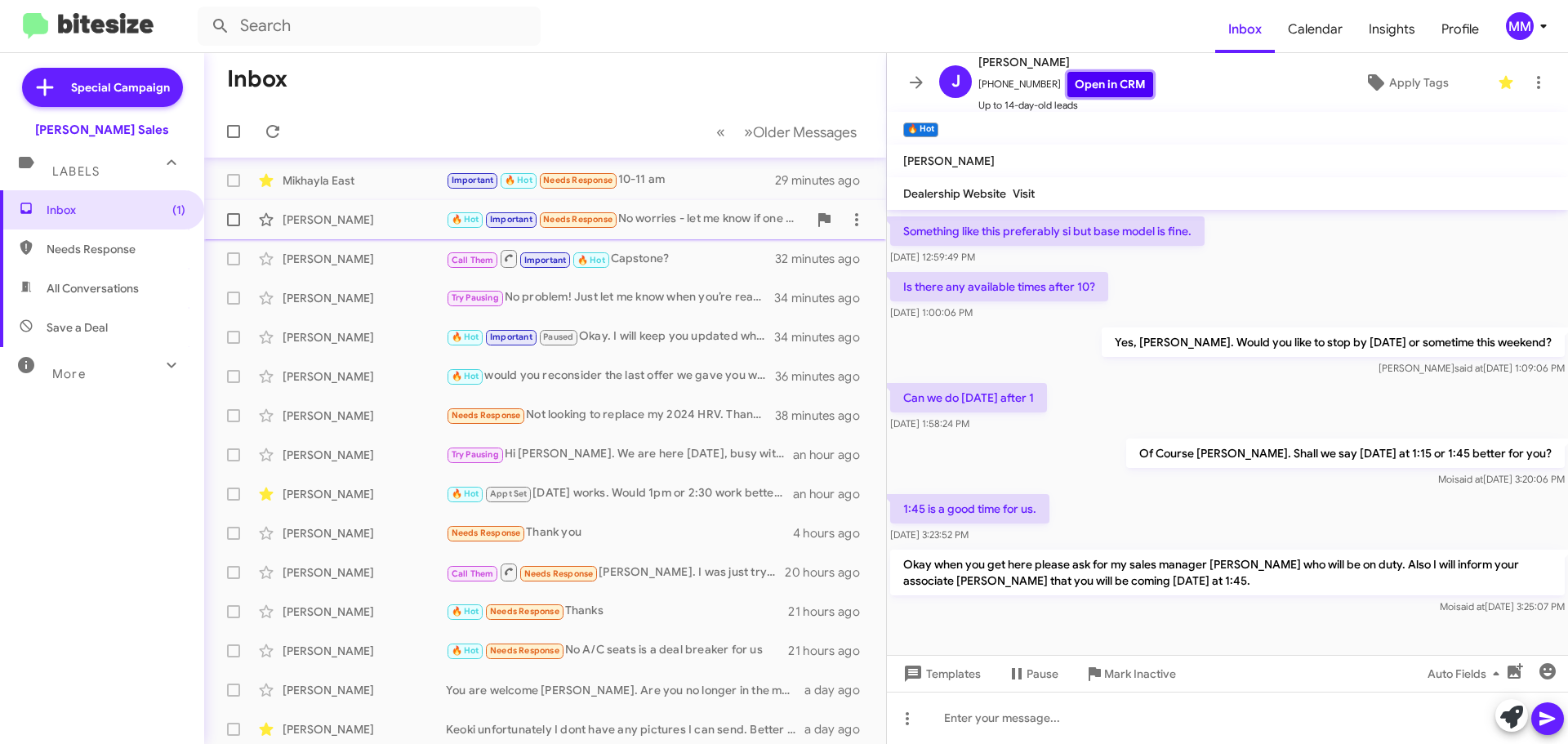
scroll to position [0, 0]
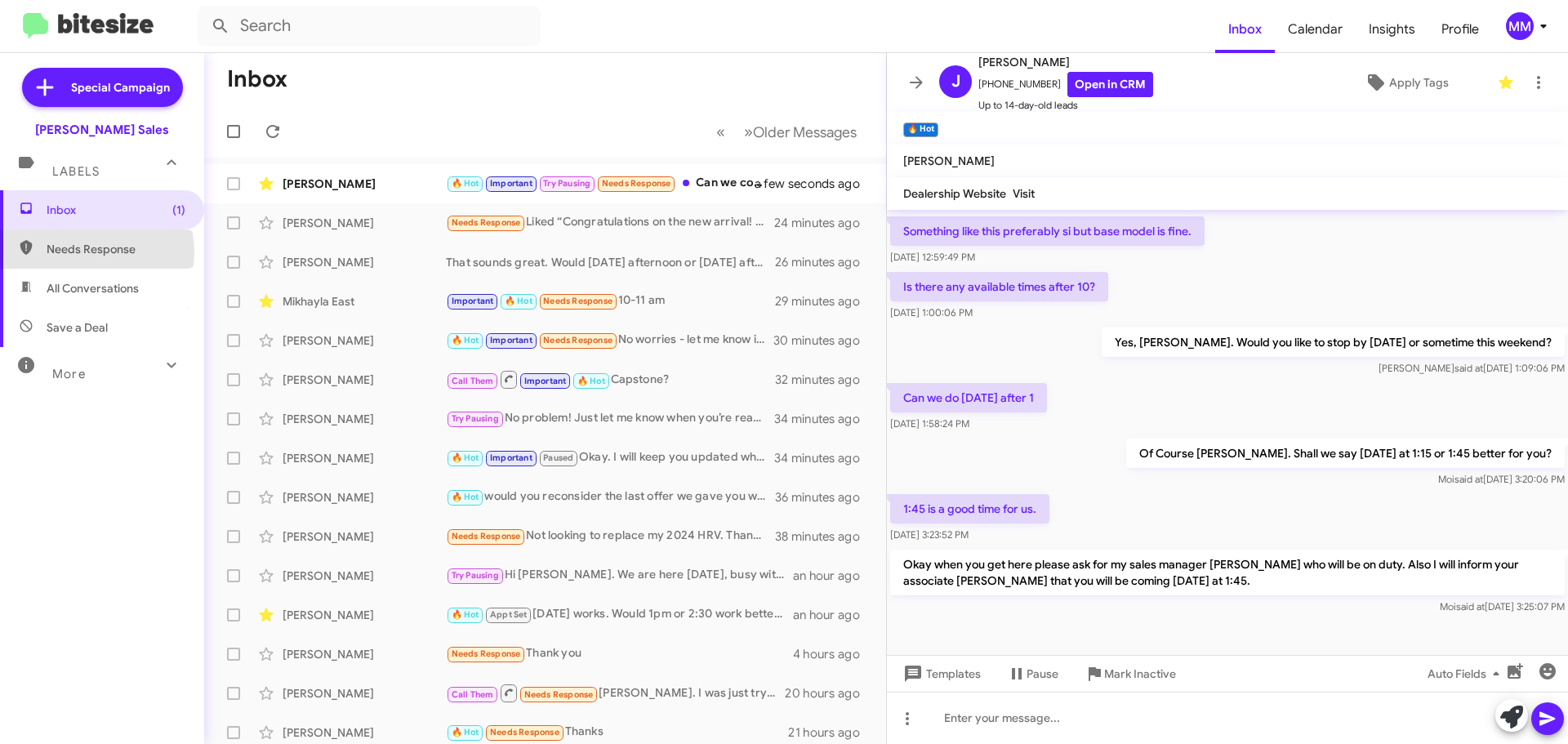
click at [85, 252] on span "Needs Response" at bounding box center [115, 250] width 138 height 17
type input "in:needs-response"
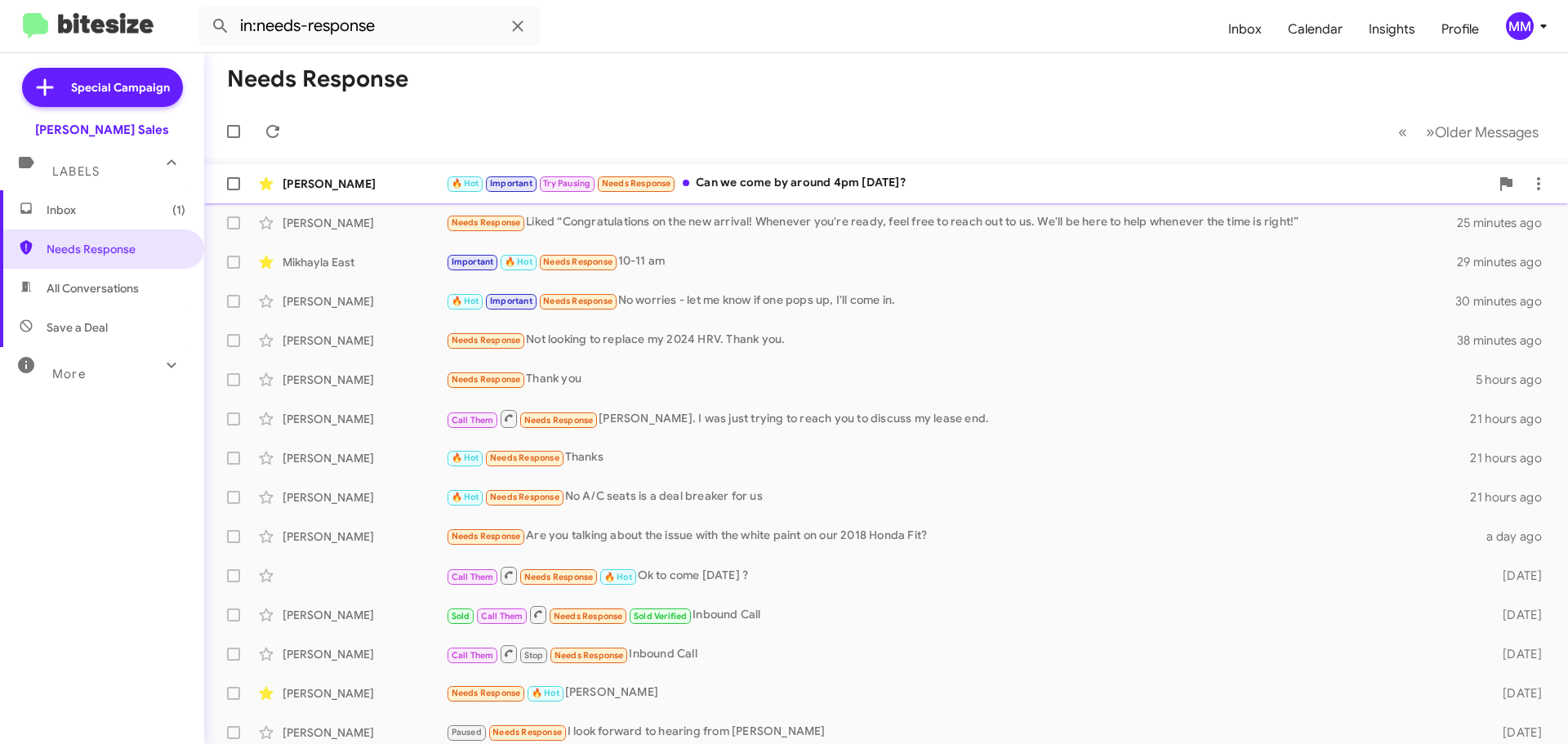
click at [379, 185] on div "[PERSON_NAME]" at bounding box center [364, 184] width 163 height 17
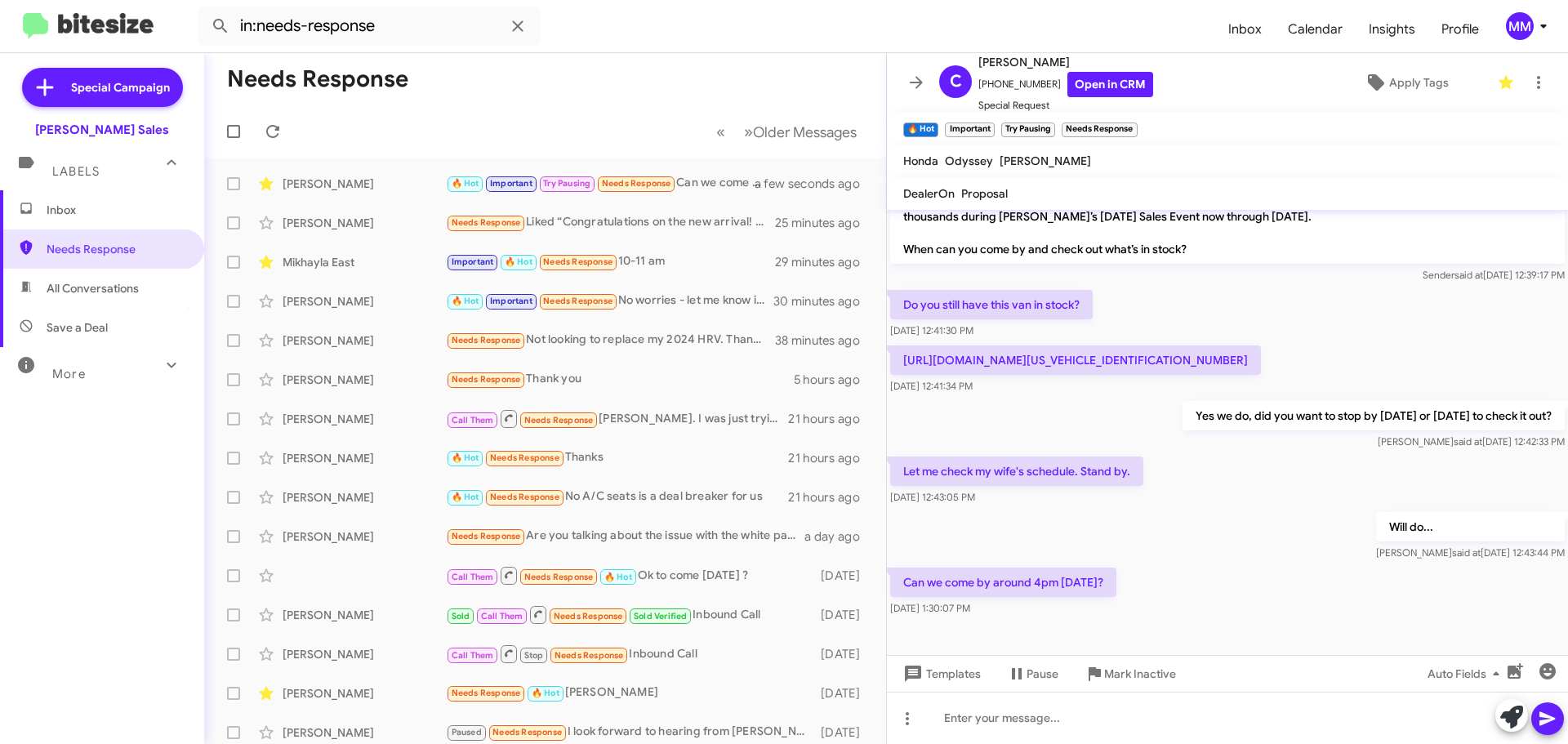
scroll to position [526, 0]
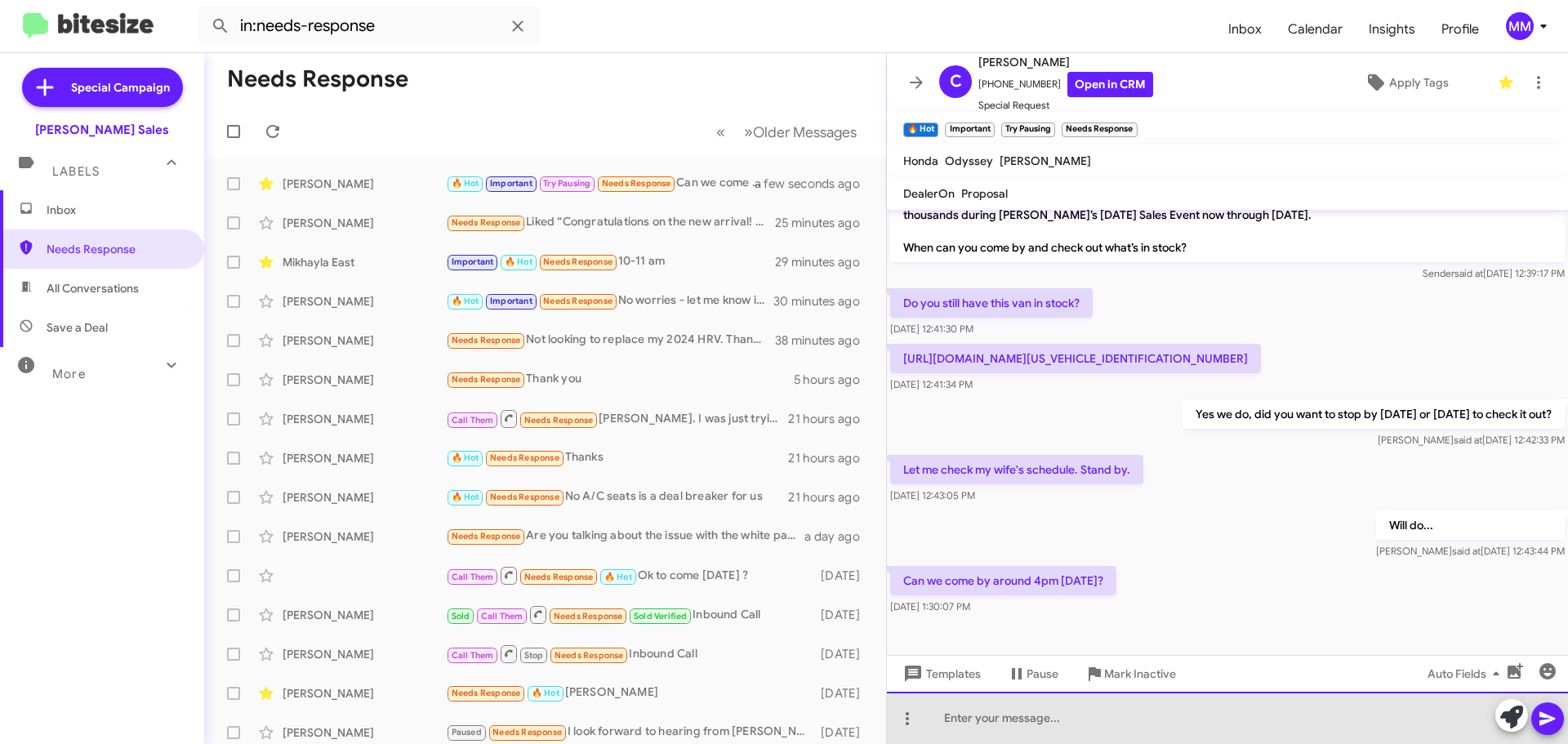
click at [984, 728] on div at bounding box center [1228, 717] width 682 height 52
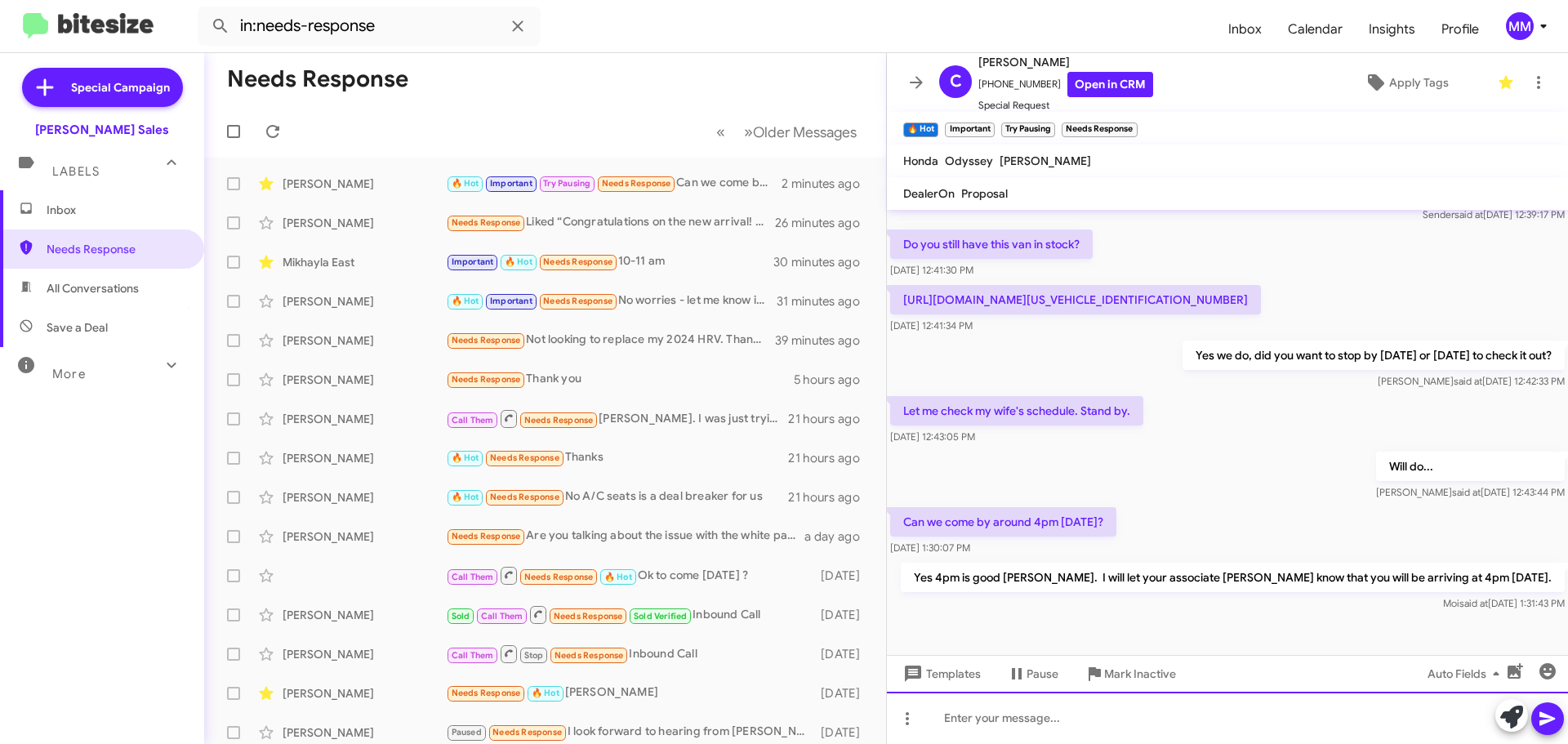
scroll to position [586, 0]
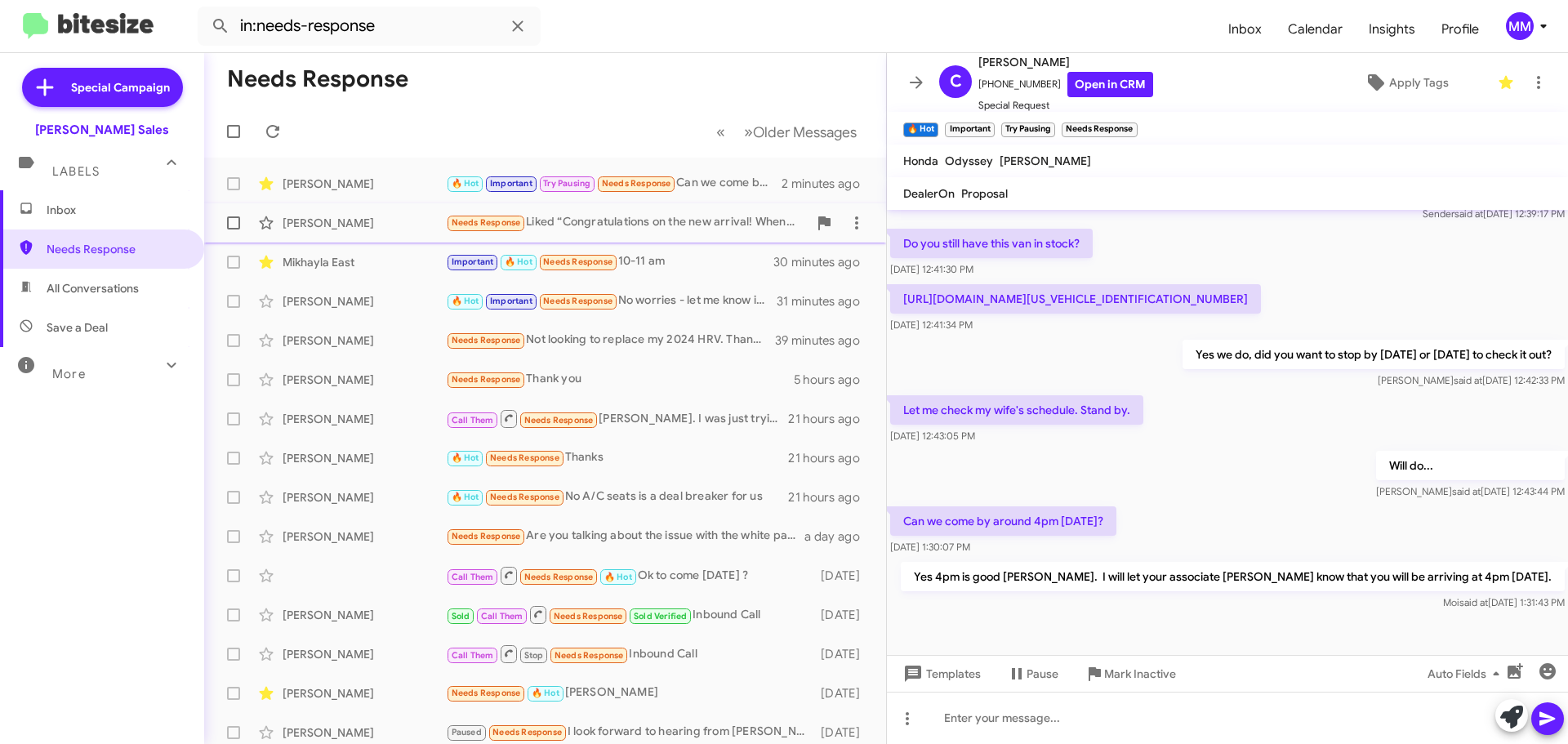
click at [326, 216] on div "[PERSON_NAME]" at bounding box center [364, 223] width 163 height 17
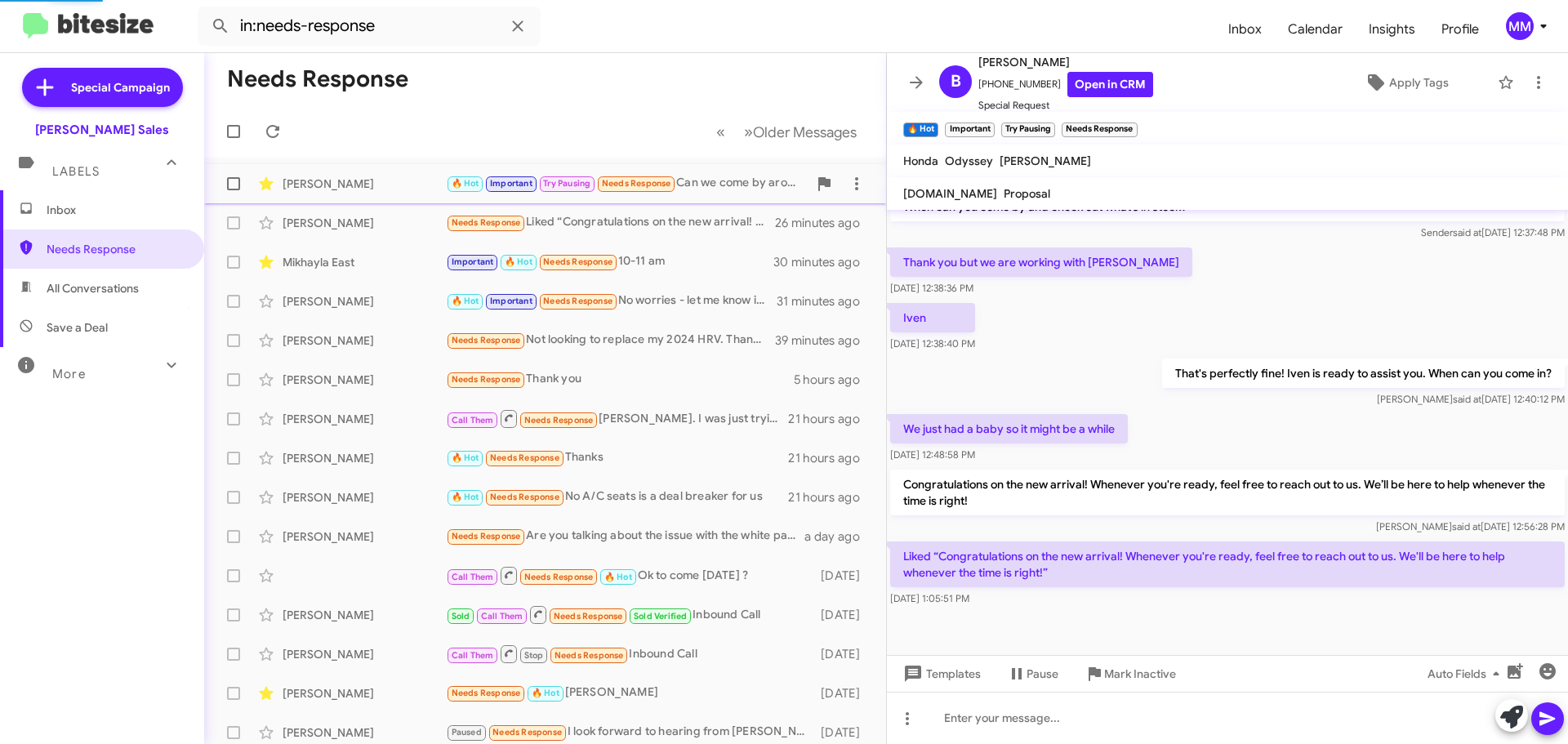
scroll to position [342, 0]
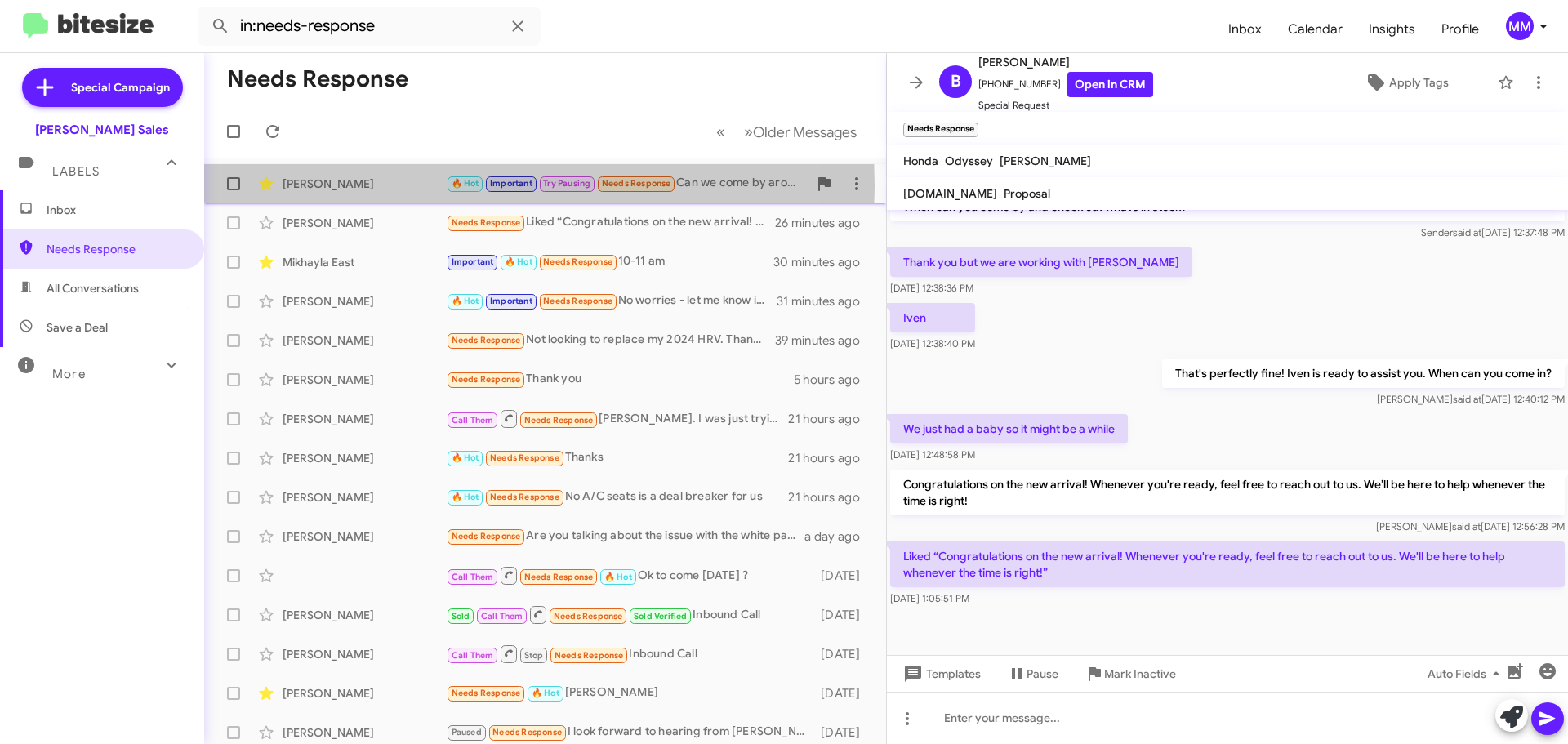
click at [328, 187] on div "[PERSON_NAME]" at bounding box center [364, 184] width 163 height 17
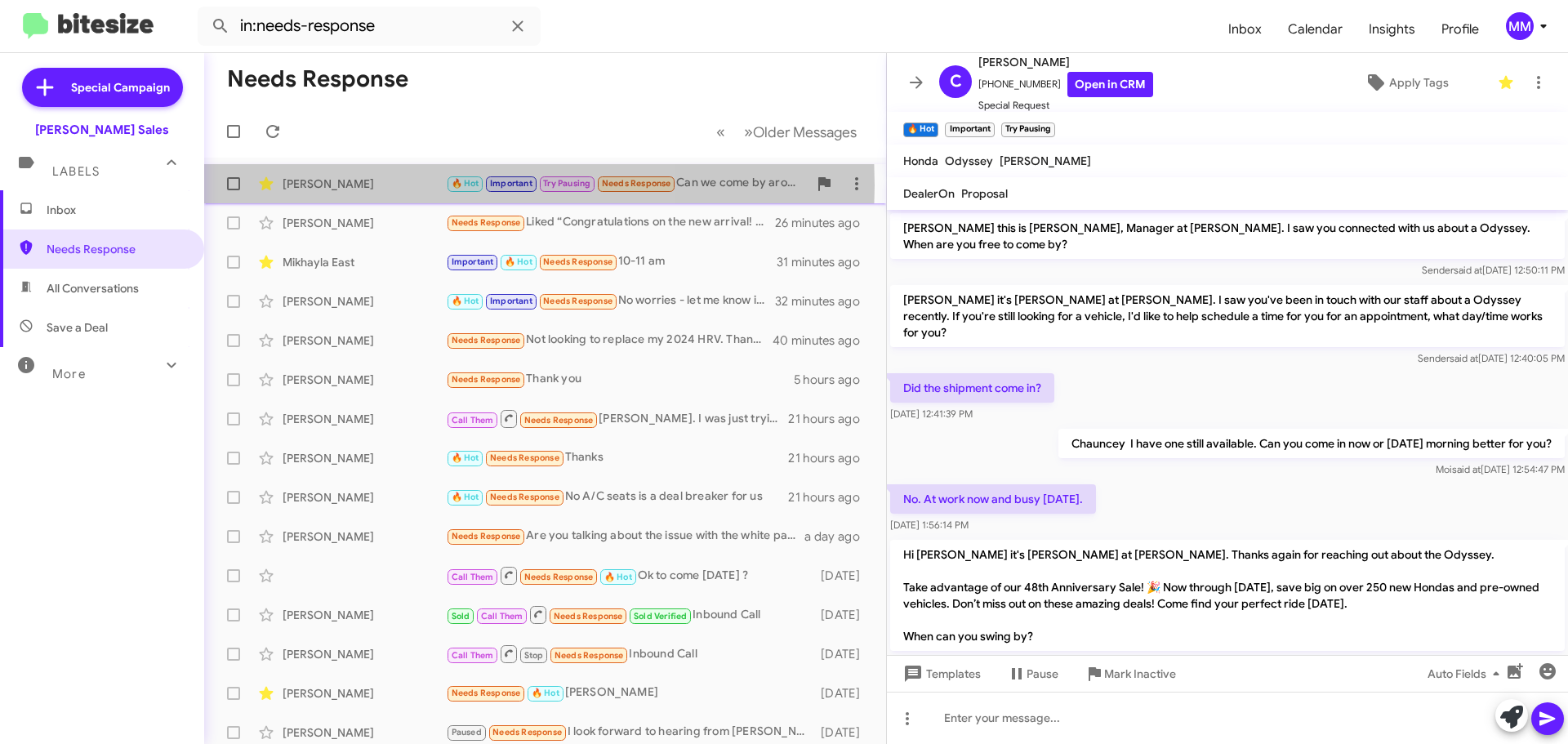
click at [359, 186] on div "[PERSON_NAME]" at bounding box center [364, 184] width 163 height 17
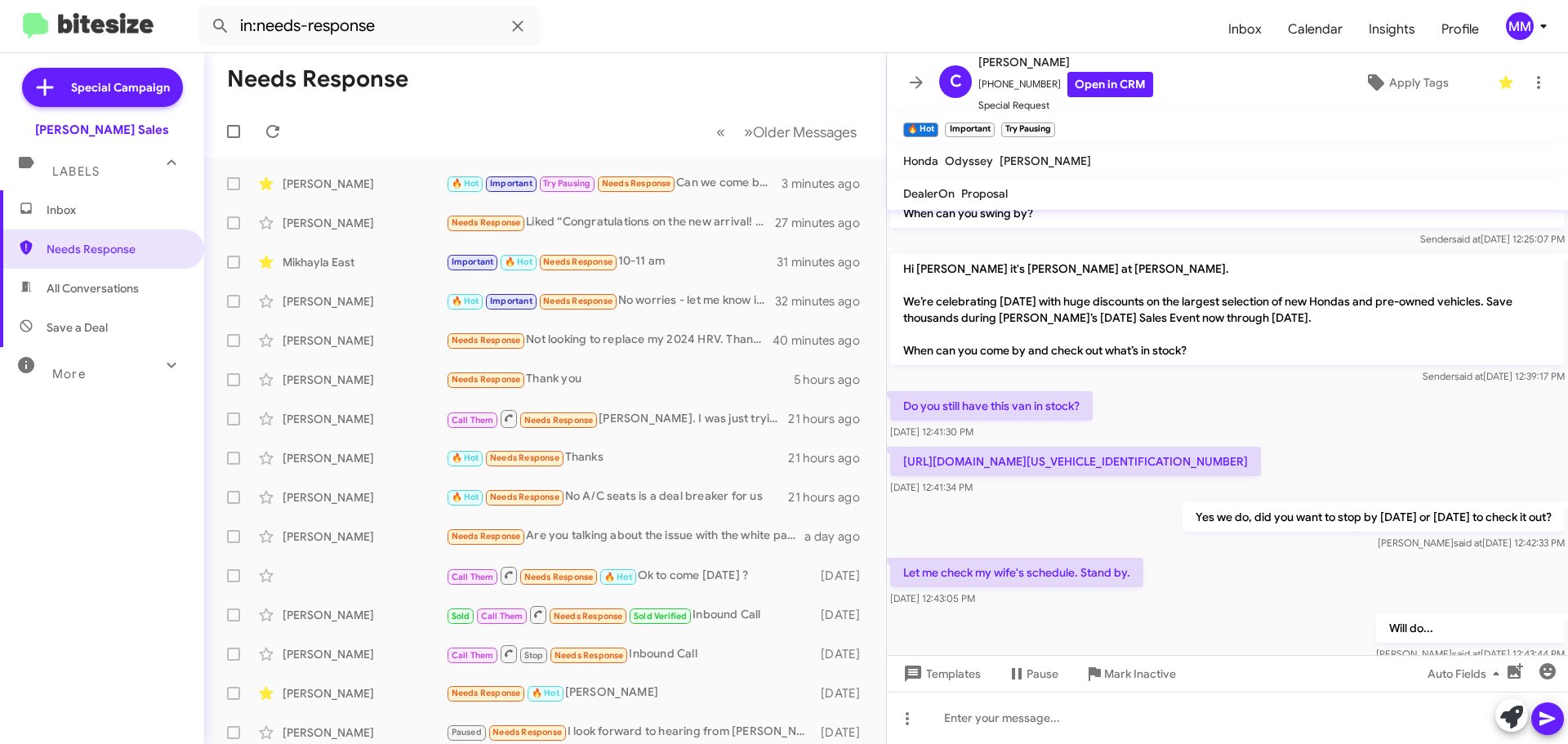
scroll to position [422, 0]
click at [276, 134] on icon at bounding box center [273, 132] width 20 height 20
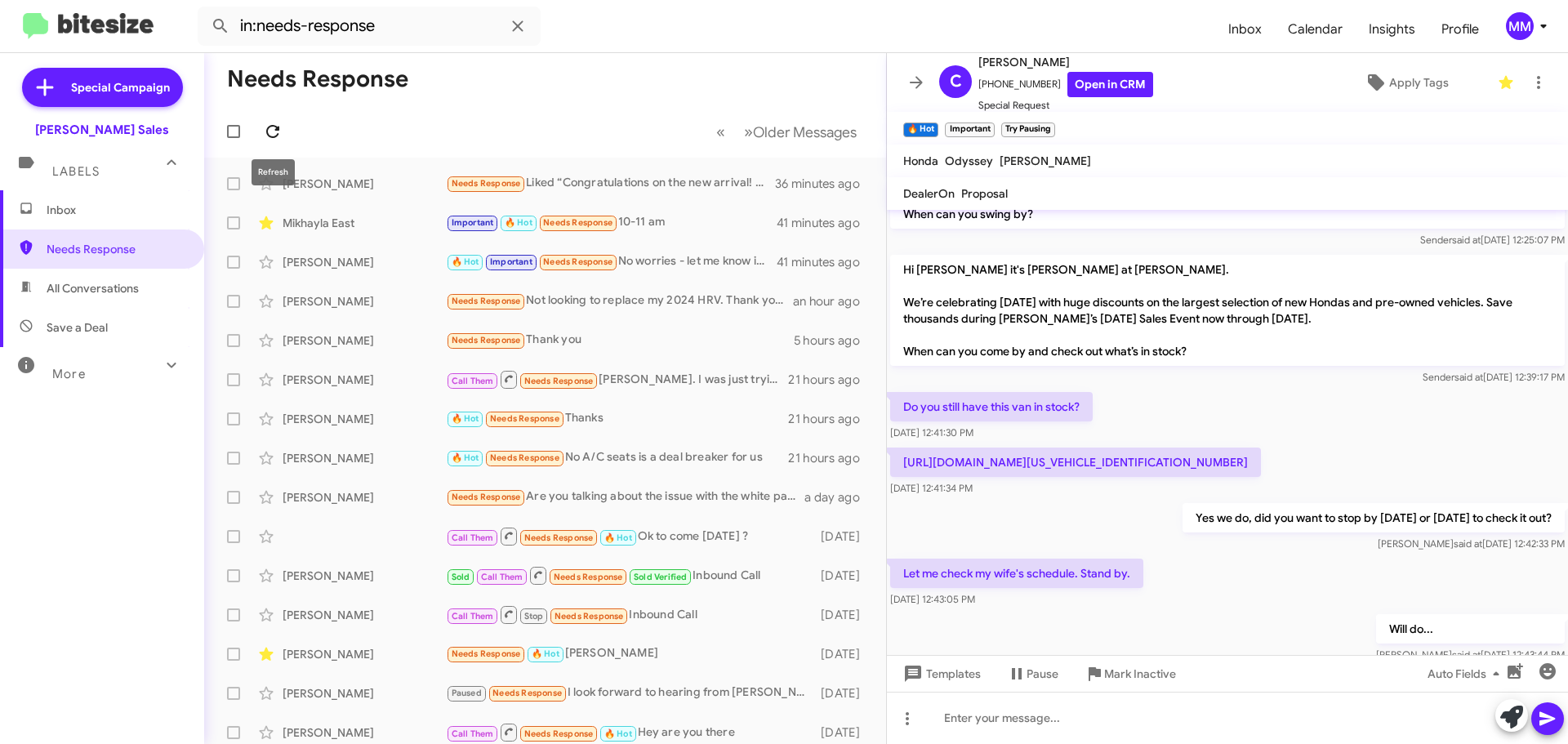
click at [276, 129] on icon at bounding box center [273, 132] width 13 height 13
